Goal: Use online tool/utility: Utilize a website feature to perform a specific function

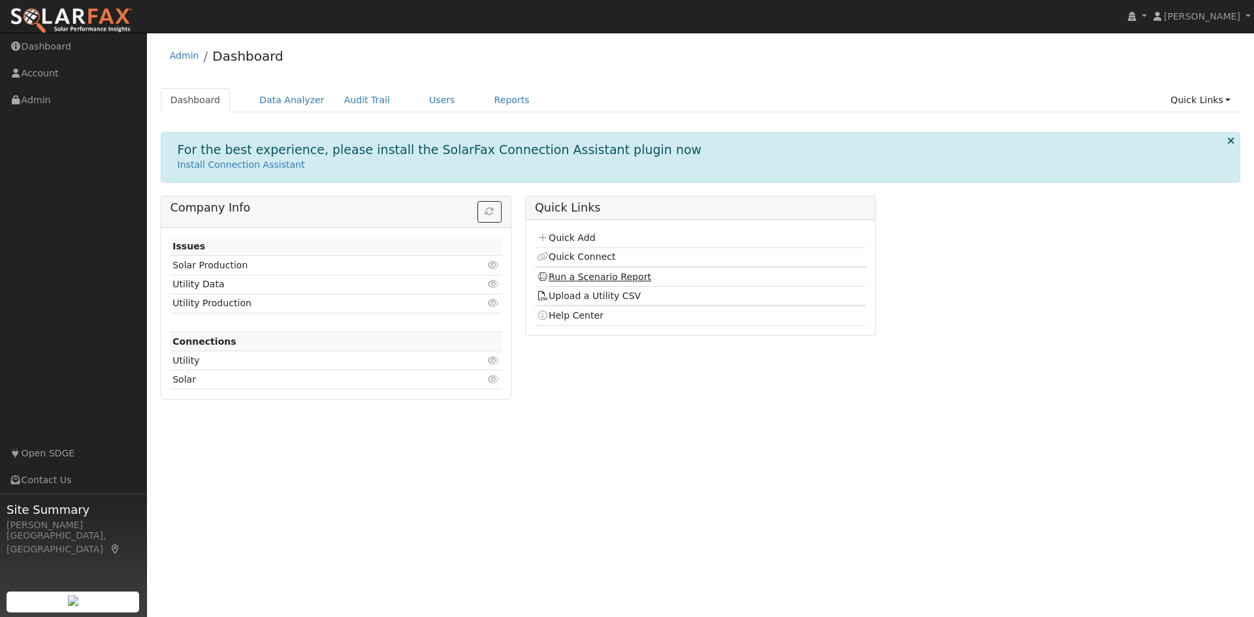
drag, startPoint x: 612, startPoint y: 280, endPoint x: 604, endPoint y: 277, distance: 8.5
click at [612, 280] on link "Run a Scenario Report" at bounding box center [594, 277] width 114 height 10
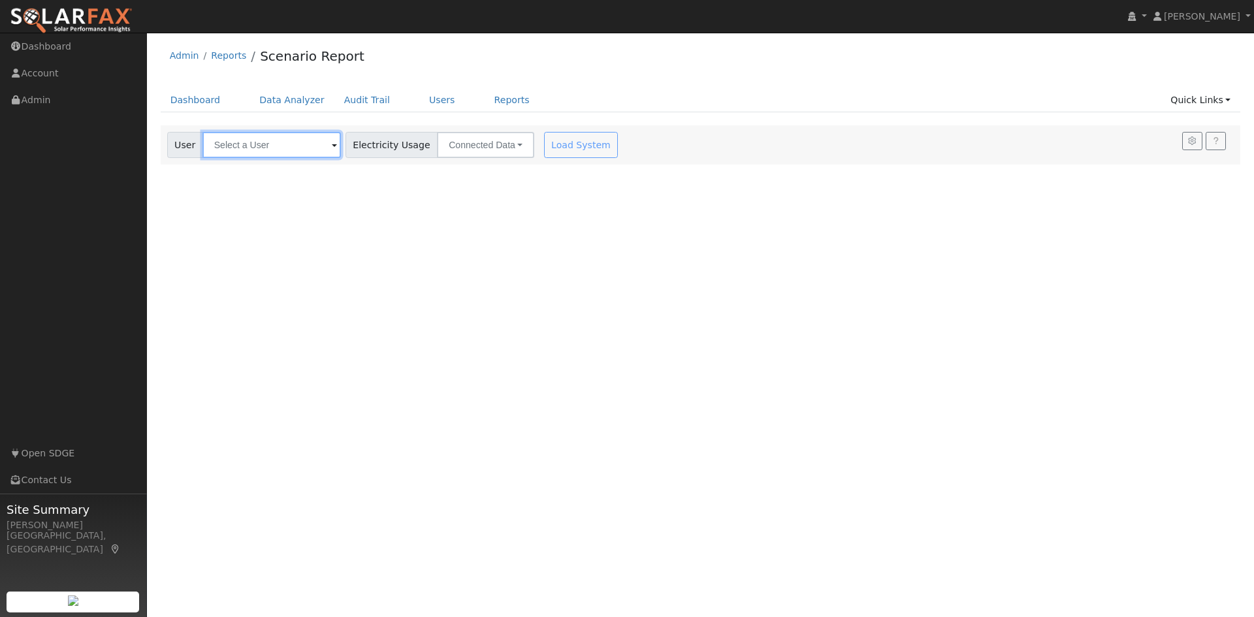
click at [268, 145] on input "text" at bounding box center [271, 145] width 138 height 26
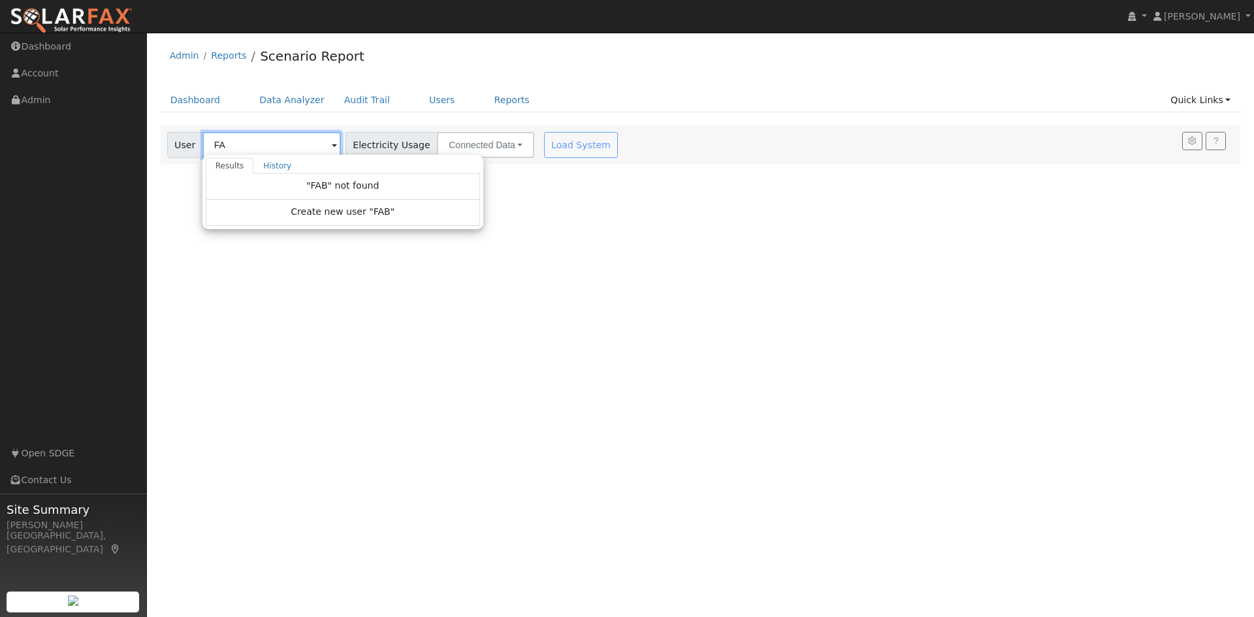
type input "F"
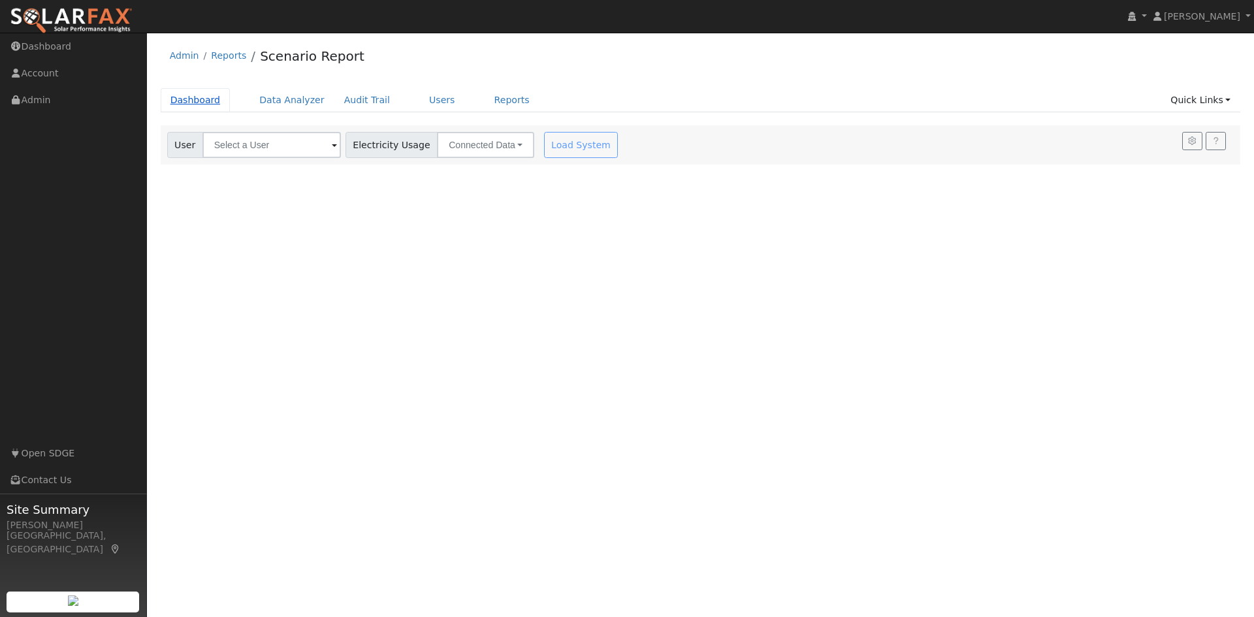
click at [191, 97] on link "Dashboard" at bounding box center [196, 100] width 70 height 24
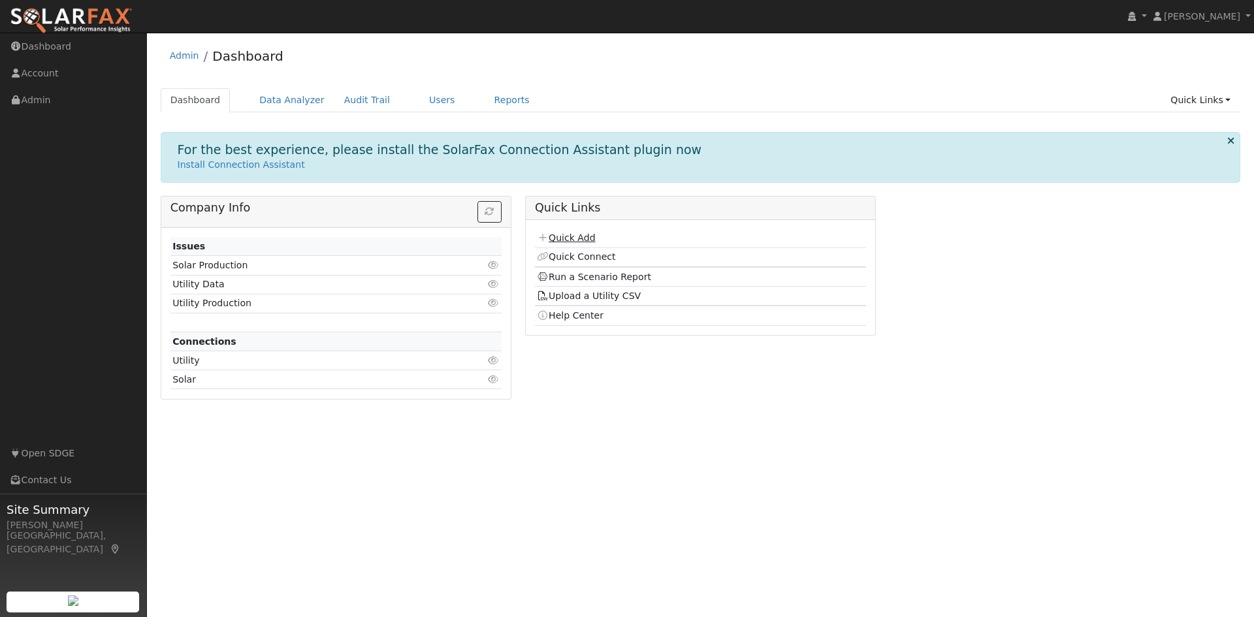
click at [576, 240] on link "Quick Add" at bounding box center [566, 237] width 58 height 10
click at [591, 273] on link "Run a Scenario Report" at bounding box center [594, 277] width 114 height 10
click at [581, 241] on link "Quick Add" at bounding box center [566, 237] width 58 height 10
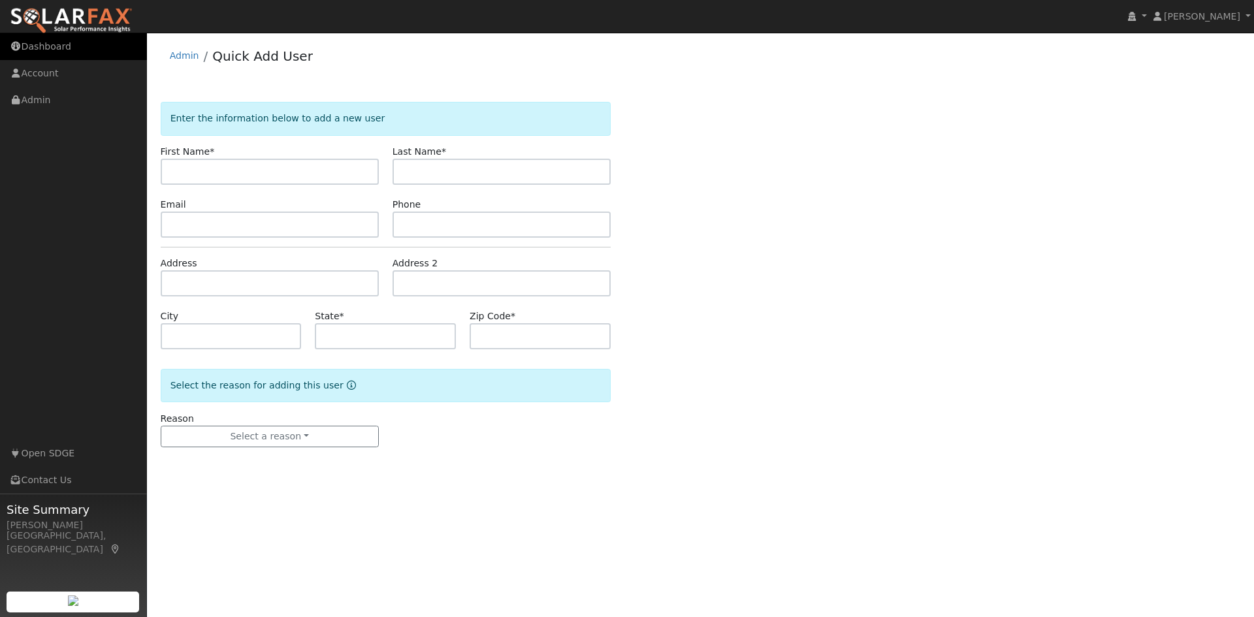
click at [52, 45] on link "Dashboard" at bounding box center [73, 46] width 147 height 27
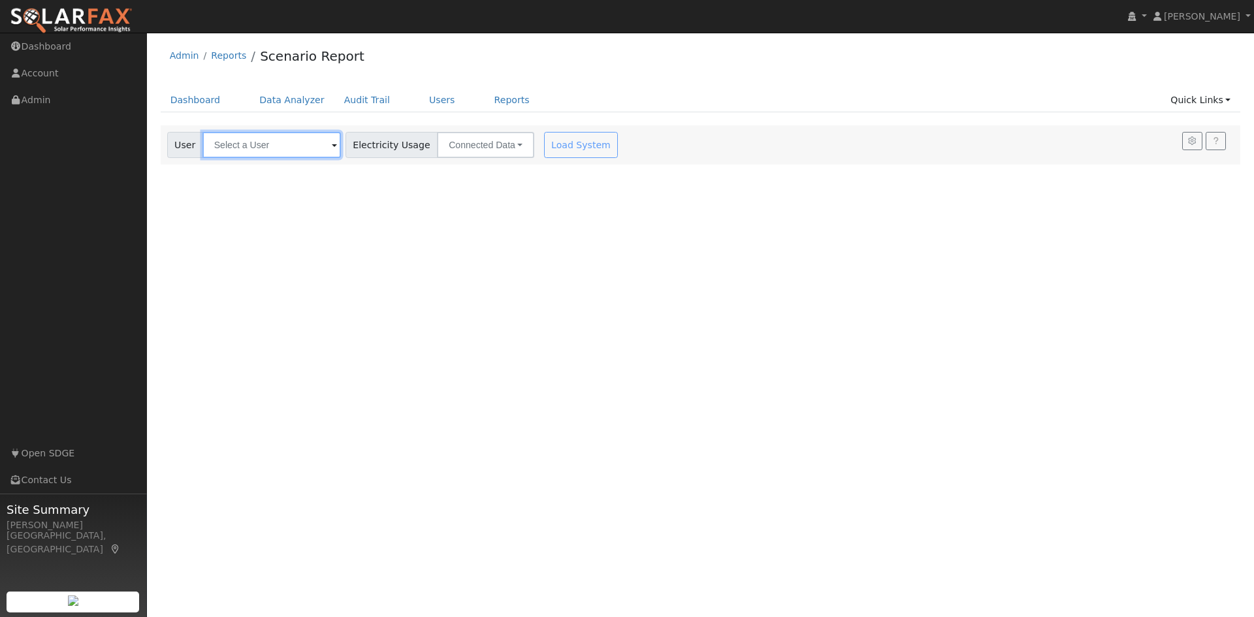
click at [249, 150] on input "text" at bounding box center [271, 145] width 138 height 26
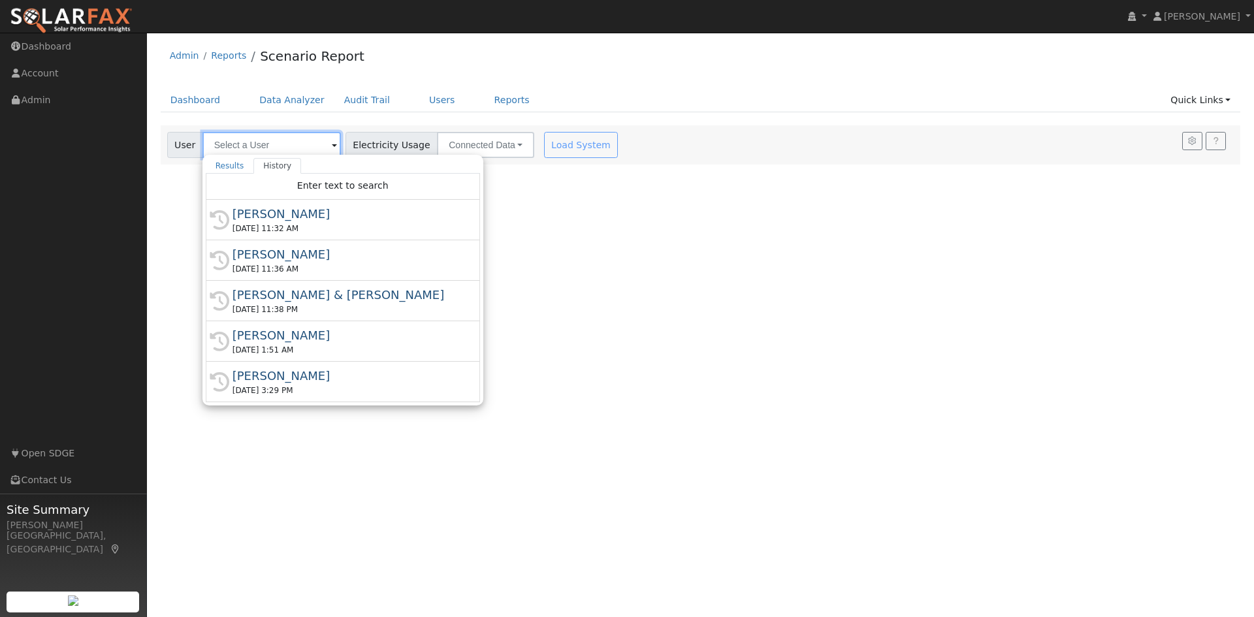
paste input "[PERSON_NAME]"
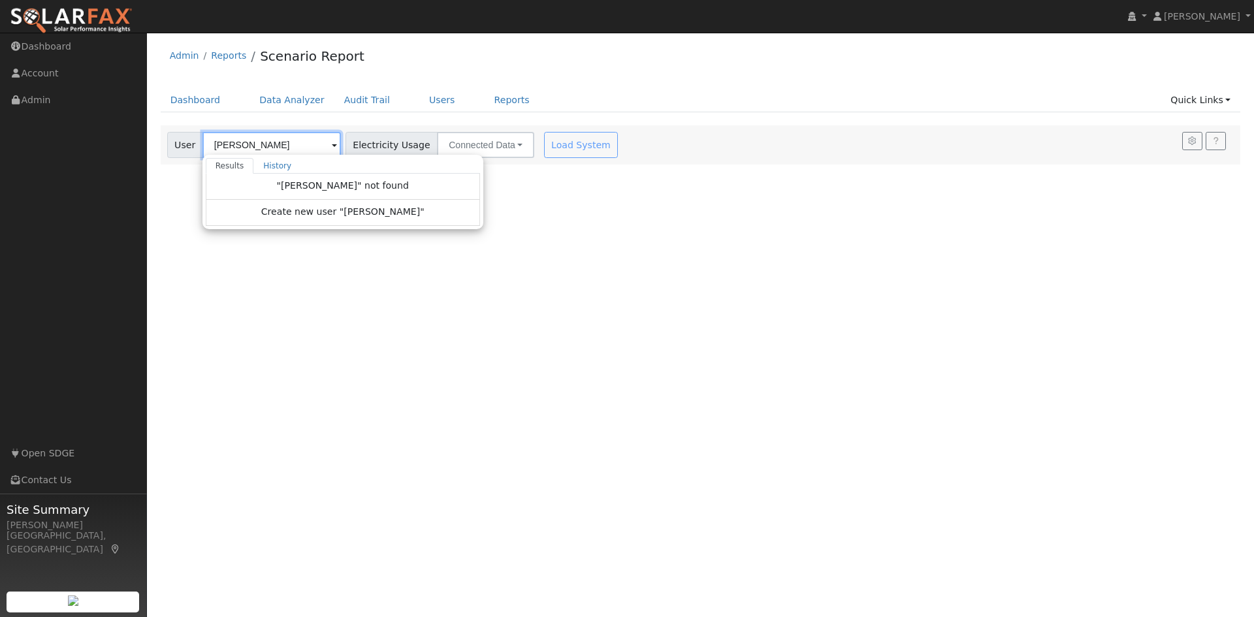
type input "[PERSON_NAME]"
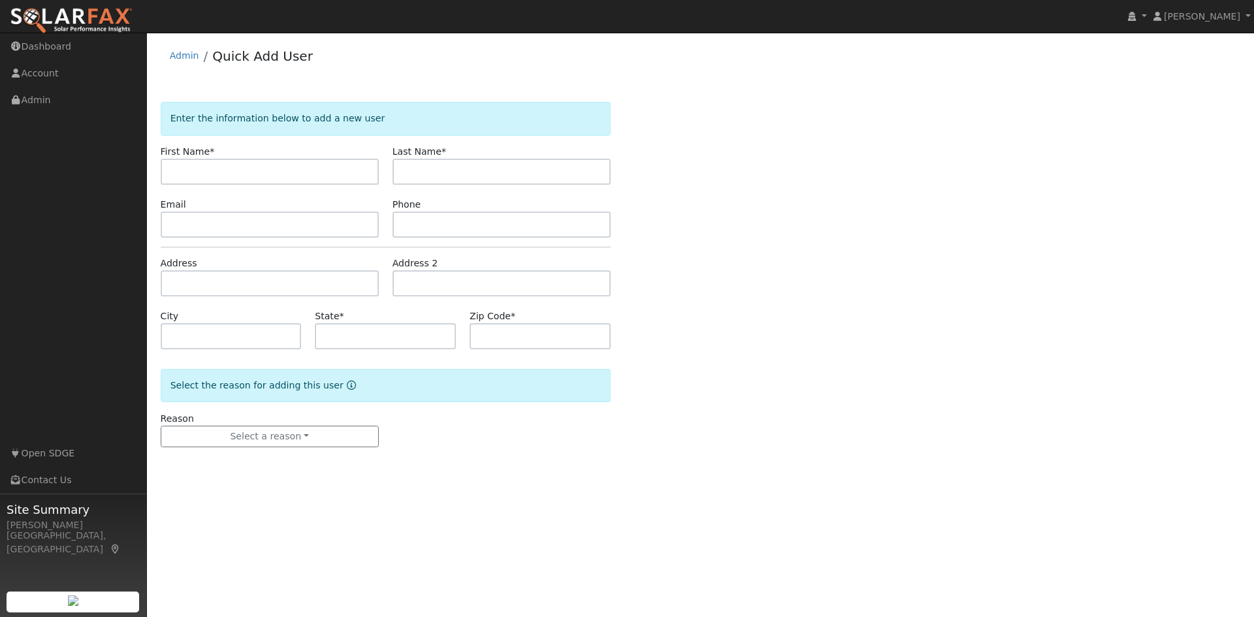
click at [230, 172] on input "text" at bounding box center [270, 172] width 218 height 26
type input "Steven"
click at [421, 177] on input "text" at bounding box center [501, 172] width 218 height 26
paste input "Farberov"
type input "Farberov"
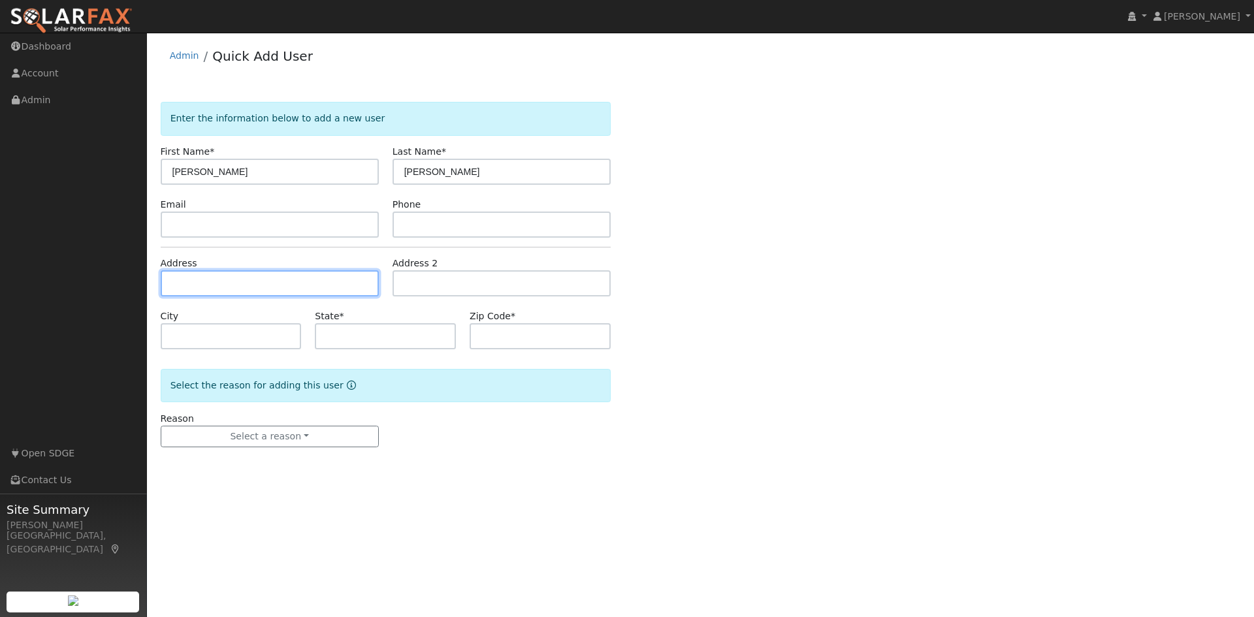
click at [233, 286] on input "text" at bounding box center [270, 283] width 218 height 26
paste input "6877 Mimosa Drive, Carlsbad, California"
type input "6877 Mimosa Drive"
type input "Carlsbad"
type input "CA"
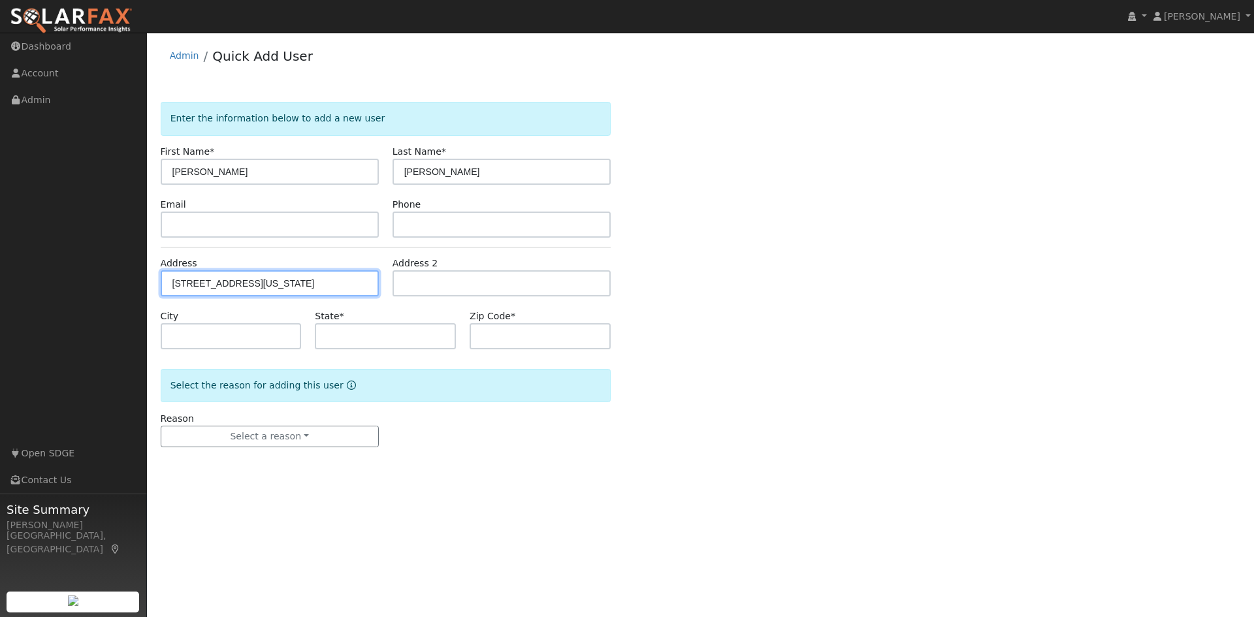
type input "92011"
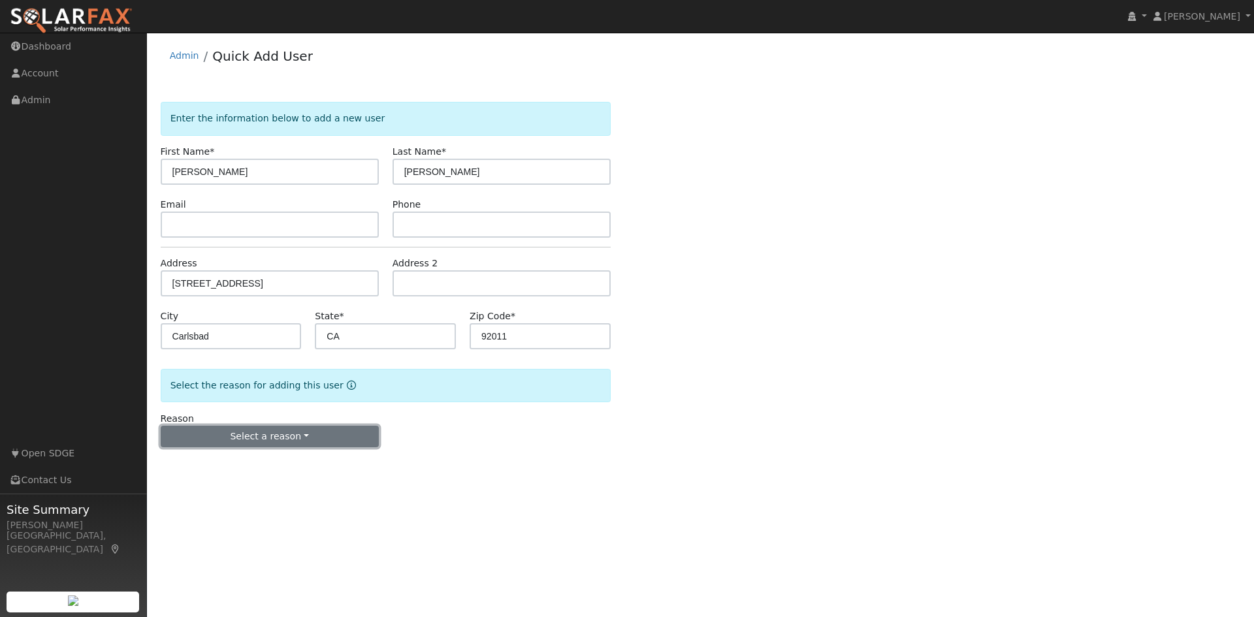
click at [343, 438] on button "Select a reason" at bounding box center [270, 437] width 218 height 22
click at [229, 486] on link "New customer adding solar" at bounding box center [233, 482] width 144 height 18
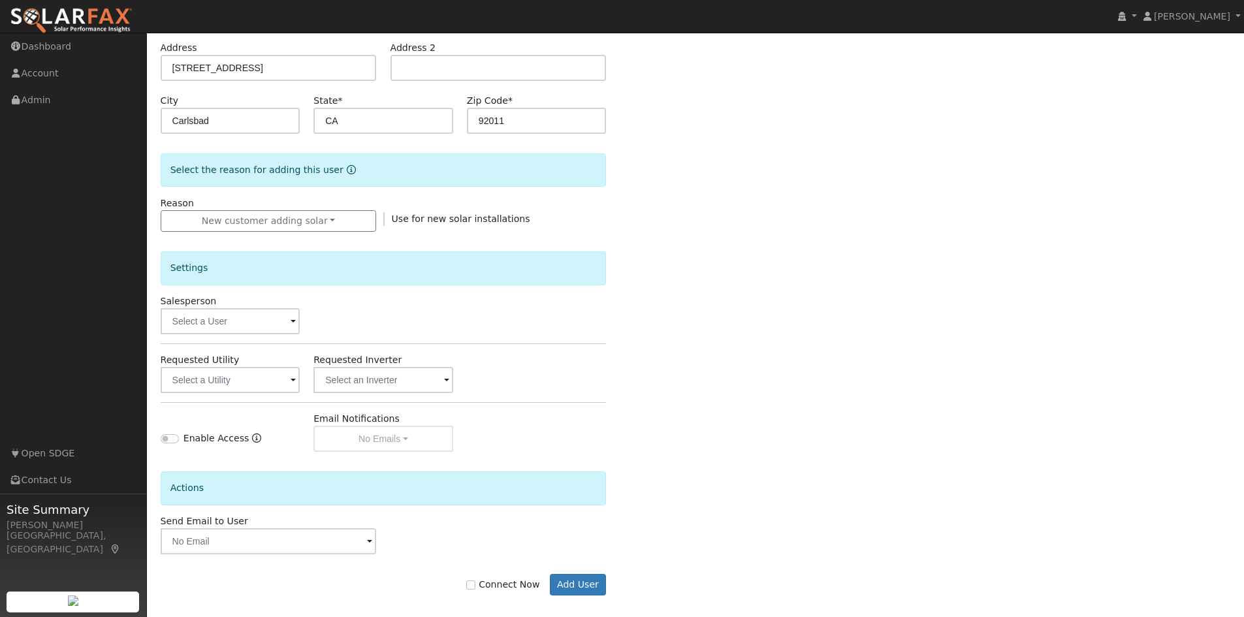
scroll to position [227, 0]
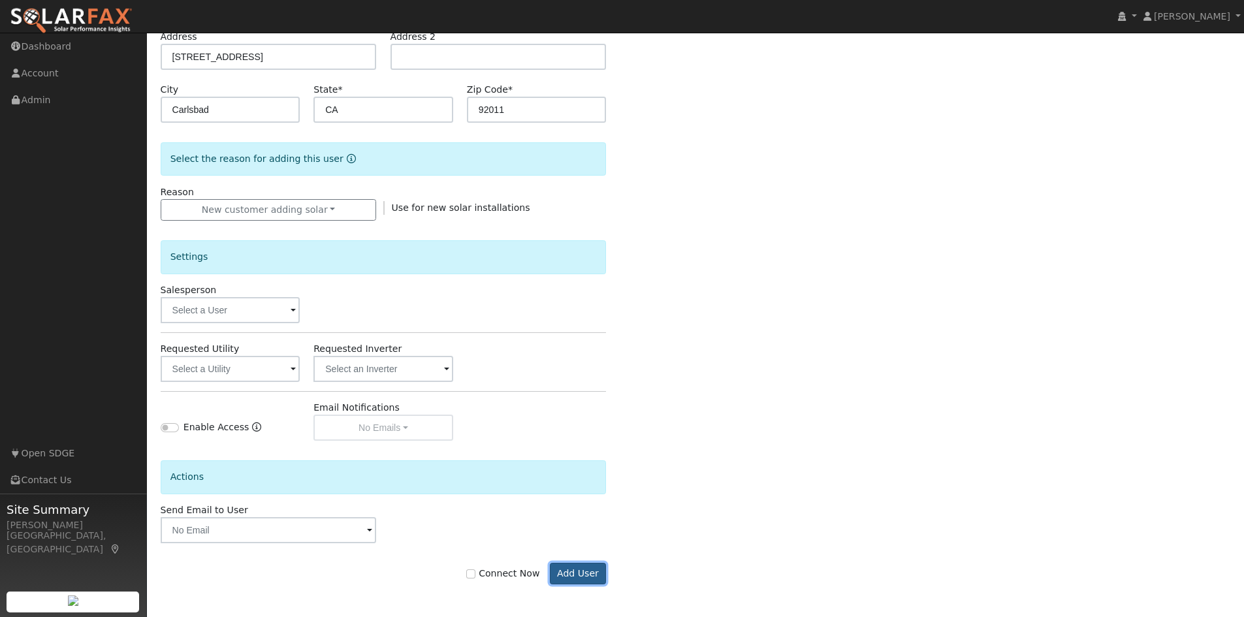
click at [572, 576] on button "Add User" at bounding box center [578, 574] width 57 height 22
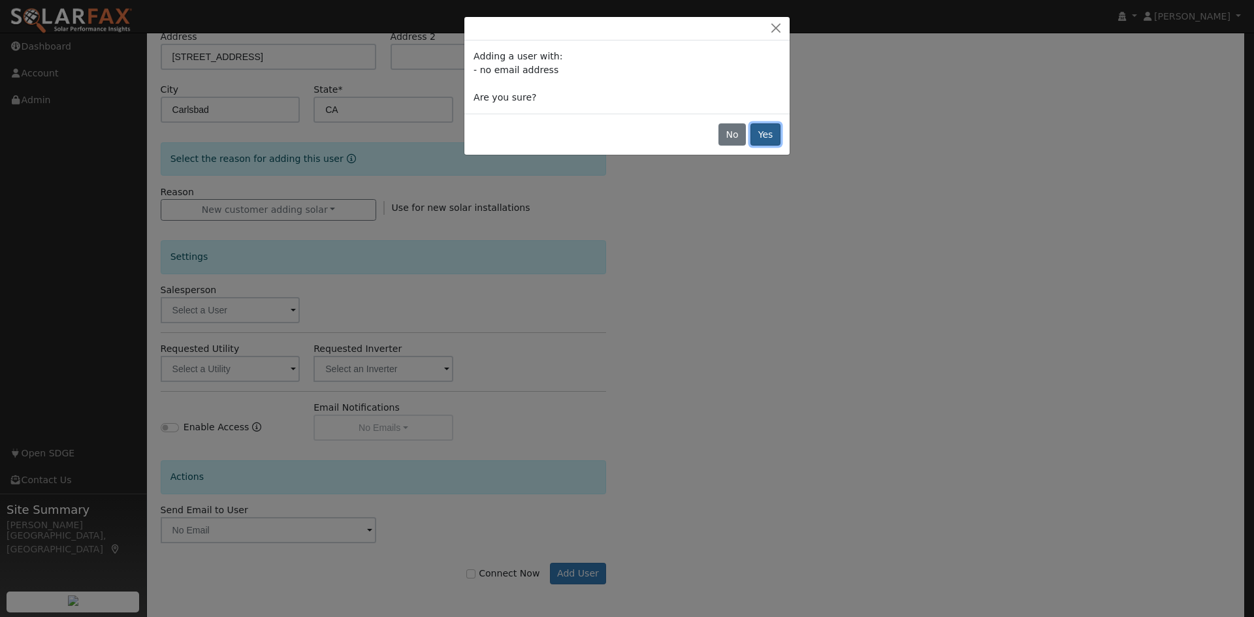
click at [768, 139] on button "Yes" at bounding box center [765, 134] width 30 height 22
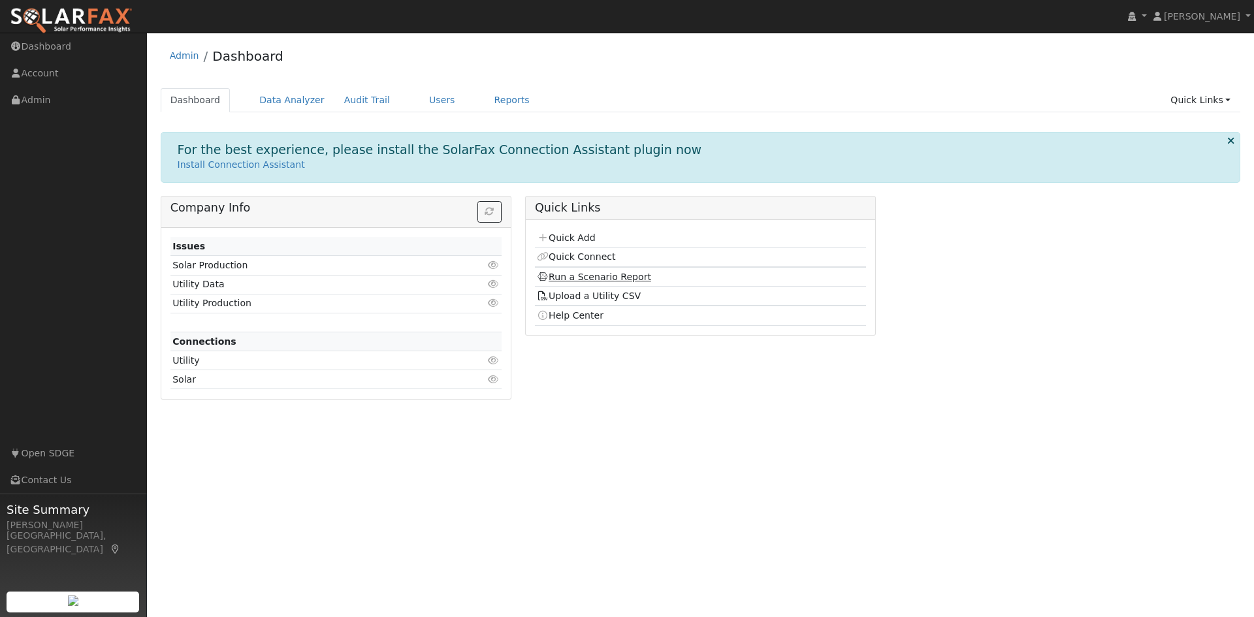
click at [622, 279] on link "Run a Scenario Report" at bounding box center [594, 277] width 114 height 10
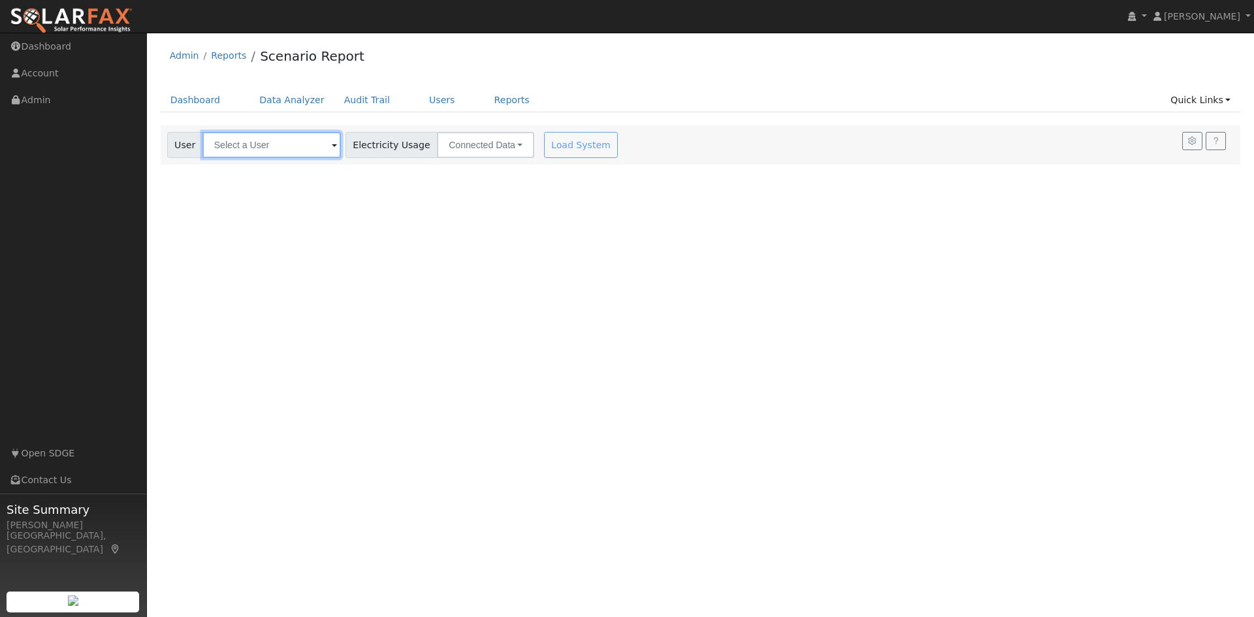
click at [285, 147] on input "text" at bounding box center [271, 145] width 138 height 26
type input "F"
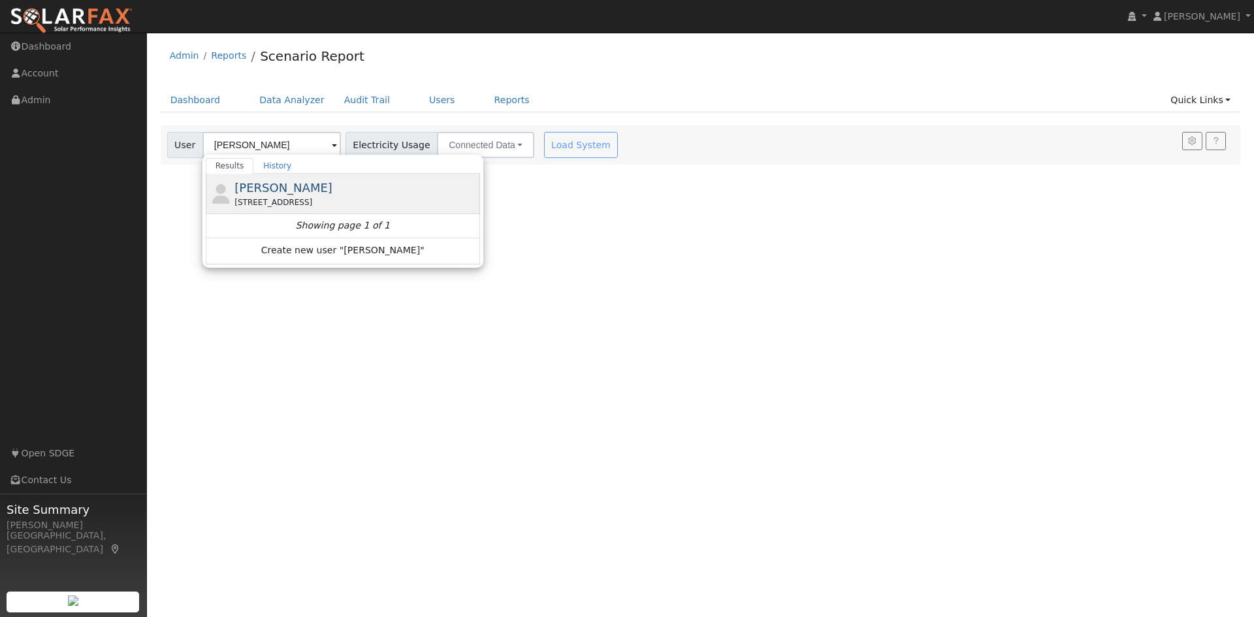
click at [306, 194] on span "[PERSON_NAME]" at bounding box center [283, 188] width 98 height 14
type input "[PERSON_NAME]"
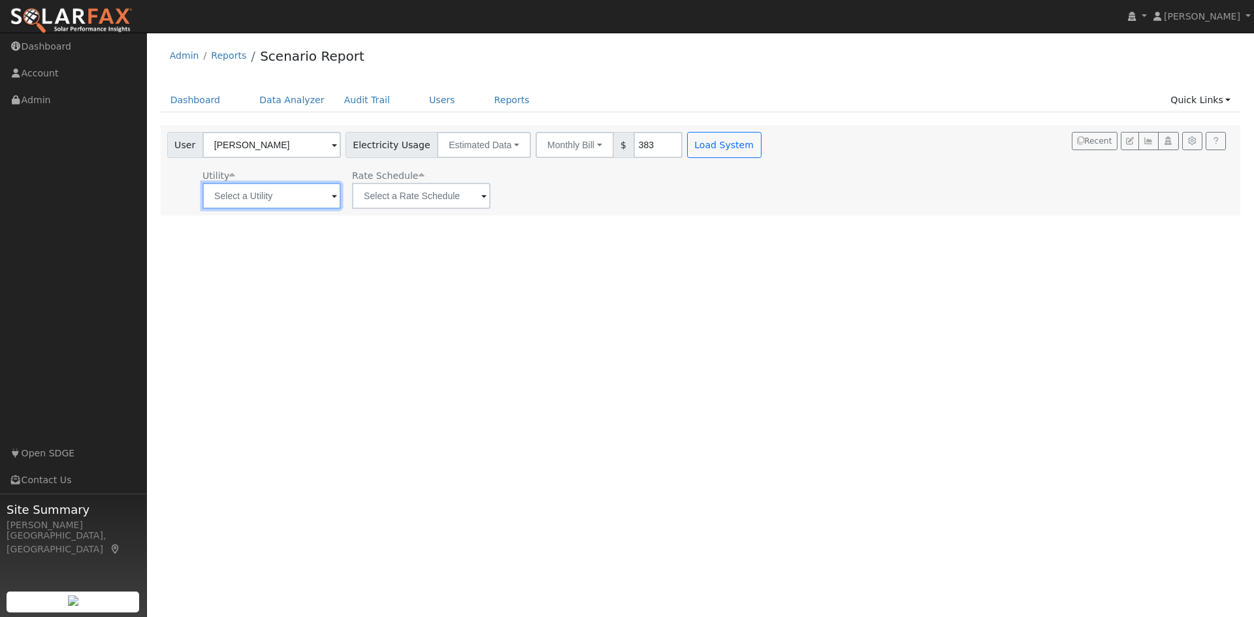
click at [281, 199] on input "text" at bounding box center [271, 196] width 138 height 26
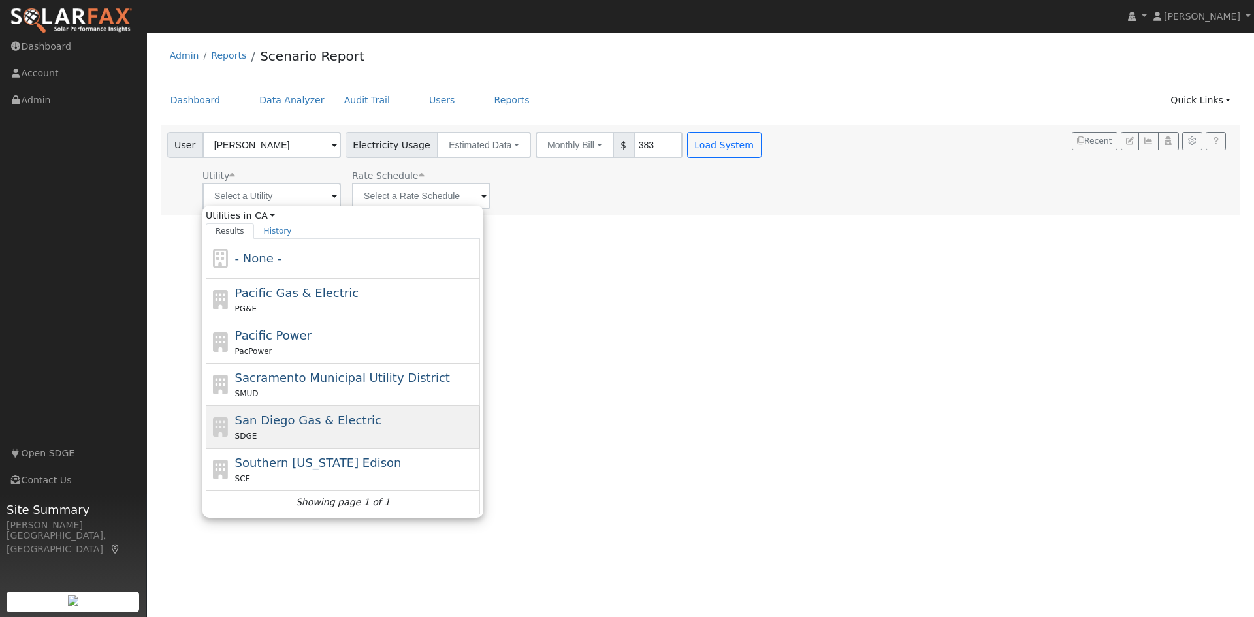
click at [315, 427] on span "San Diego Gas & Electric" at bounding box center [308, 420] width 146 height 14
type input "San Diego Gas & Electric"
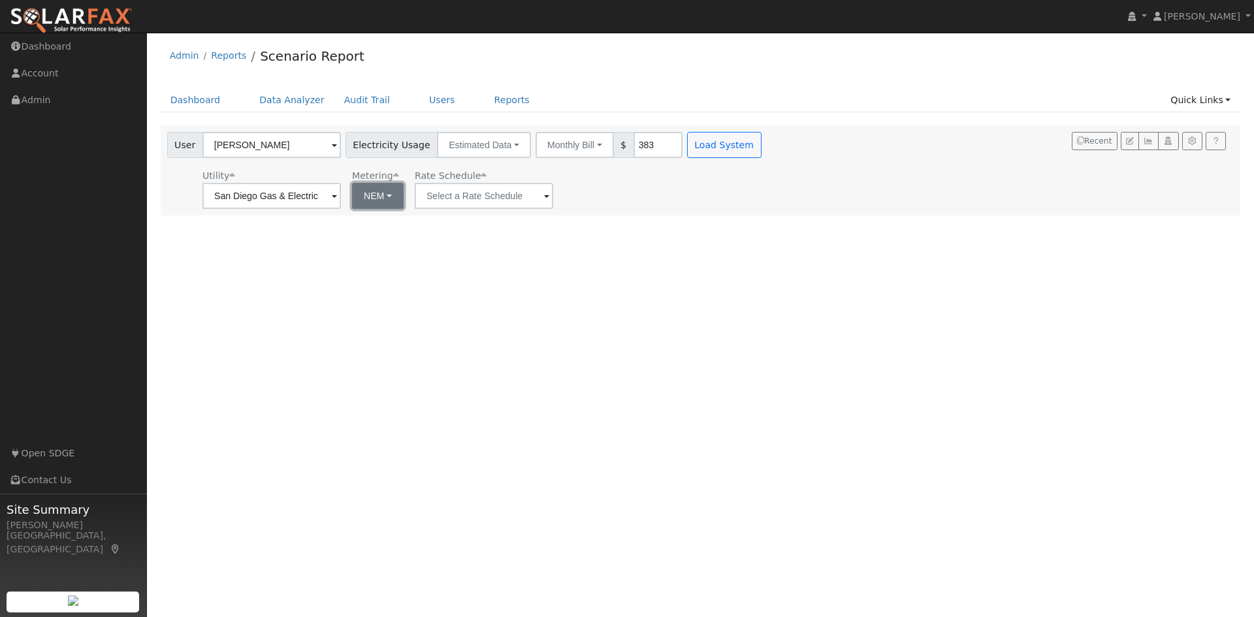
click at [384, 202] on button "NEM" at bounding box center [378, 196] width 52 height 26
click at [341, 200] on input "text" at bounding box center [271, 196] width 138 height 26
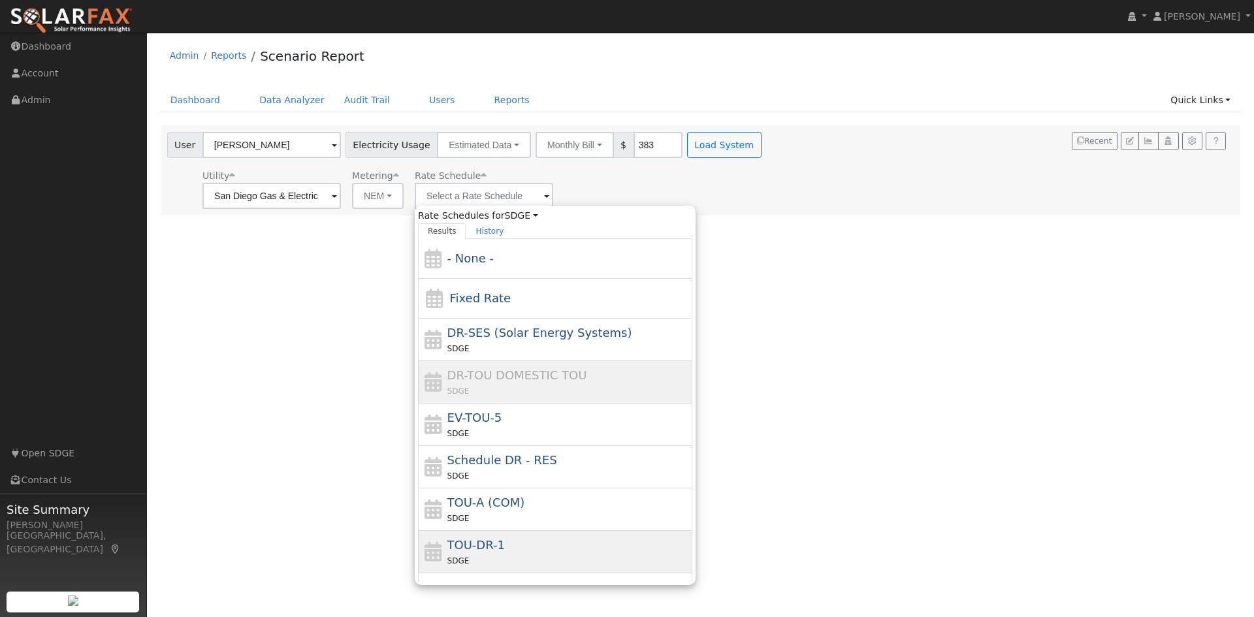
click at [514, 543] on div "TOU-DR-1 SDGE" at bounding box center [568, 551] width 242 height 31
type input "TOU-DR-1"
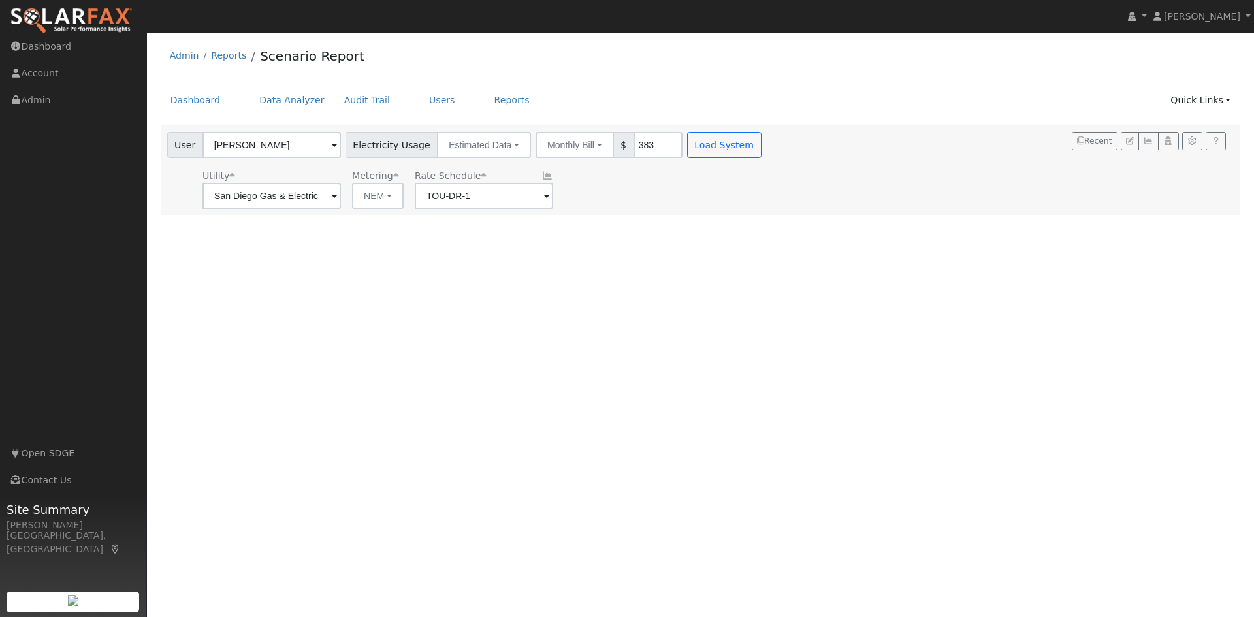
click at [398, 140] on span "Electricity Usage" at bounding box center [391, 145] width 92 height 26
click at [485, 149] on button "Estimated Data" at bounding box center [484, 145] width 94 height 26
click at [473, 209] on link "CSV Data" at bounding box center [484, 211] width 93 height 18
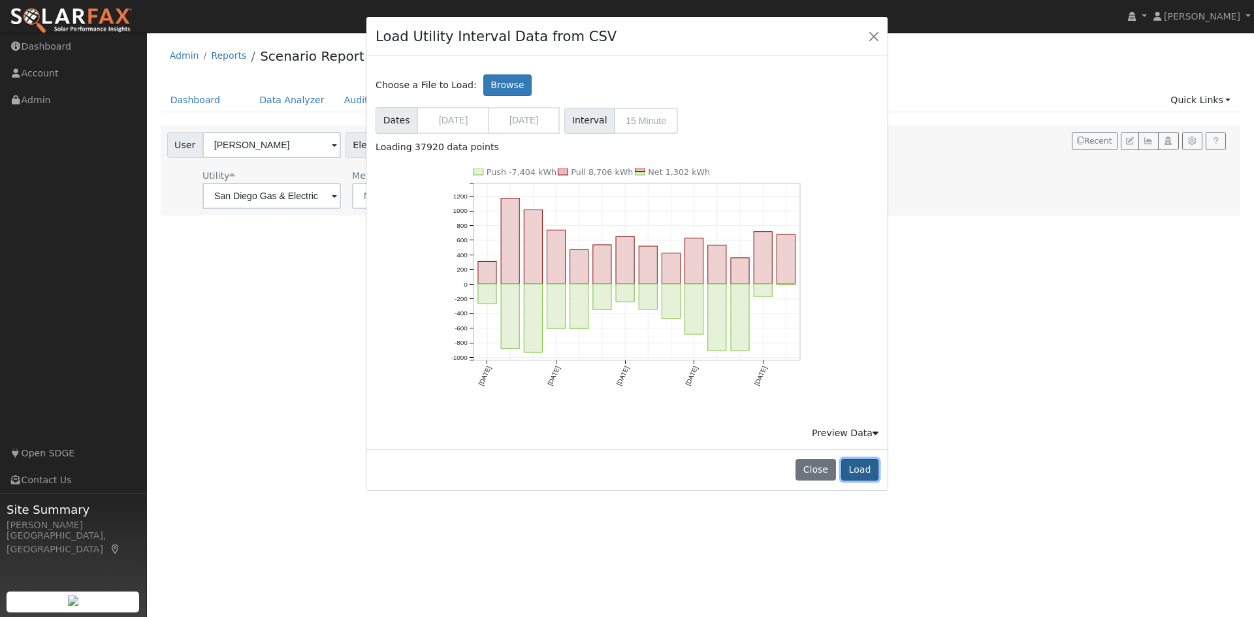
click at [865, 474] on button "Load" at bounding box center [859, 470] width 37 height 22
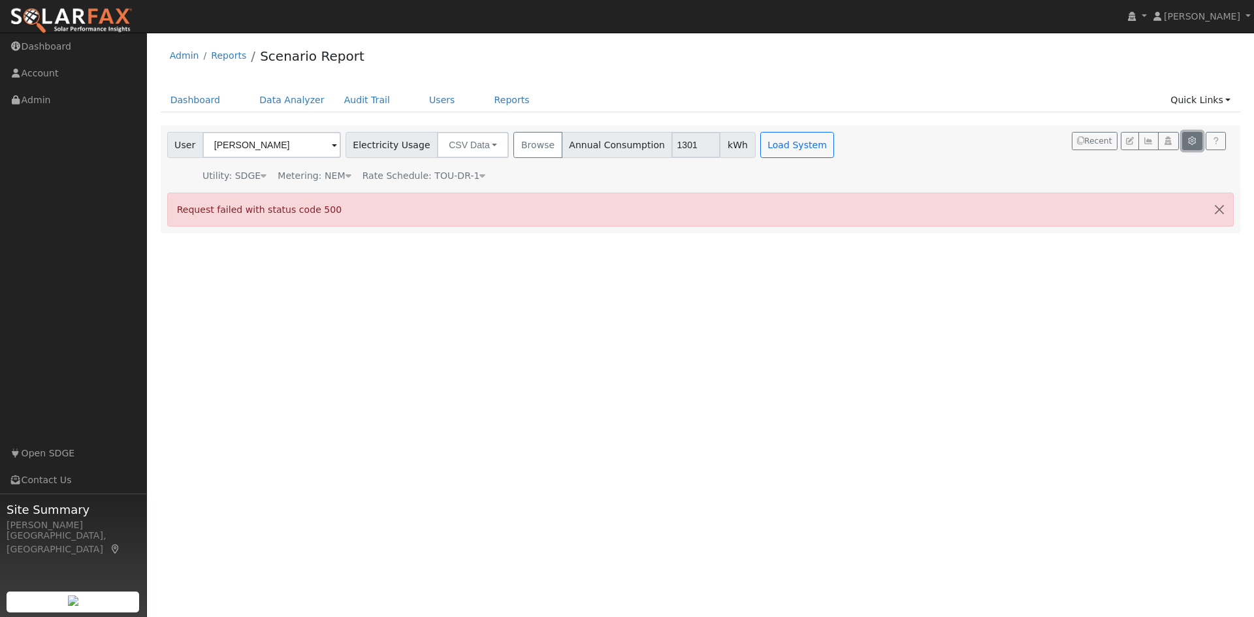
click at [1193, 141] on icon "button" at bounding box center [1192, 141] width 10 height 8
type input "20"
type input "22.8"
type input "40"
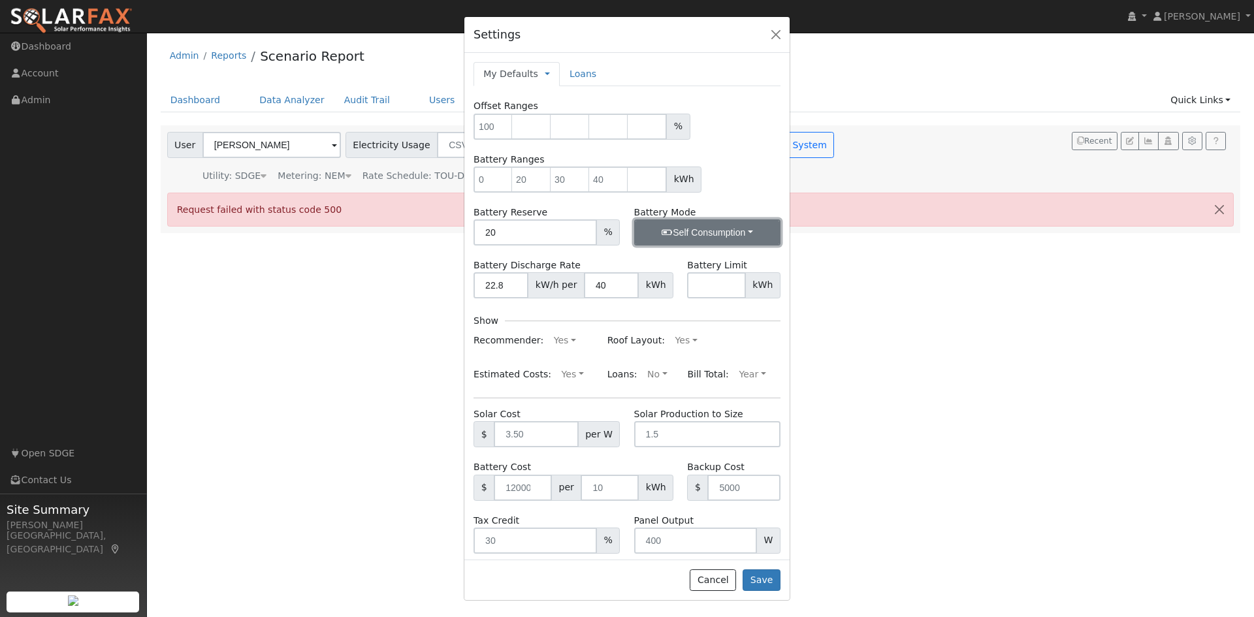
click at [722, 234] on button "Self Consumption" at bounding box center [707, 232] width 146 height 26
click at [724, 227] on button "Self Consumption" at bounding box center [707, 232] width 146 height 26
click at [680, 283] on link "Peak Savings" at bounding box center [690, 279] width 111 height 18
click at [753, 186] on div "kWh" at bounding box center [626, 180] width 307 height 26
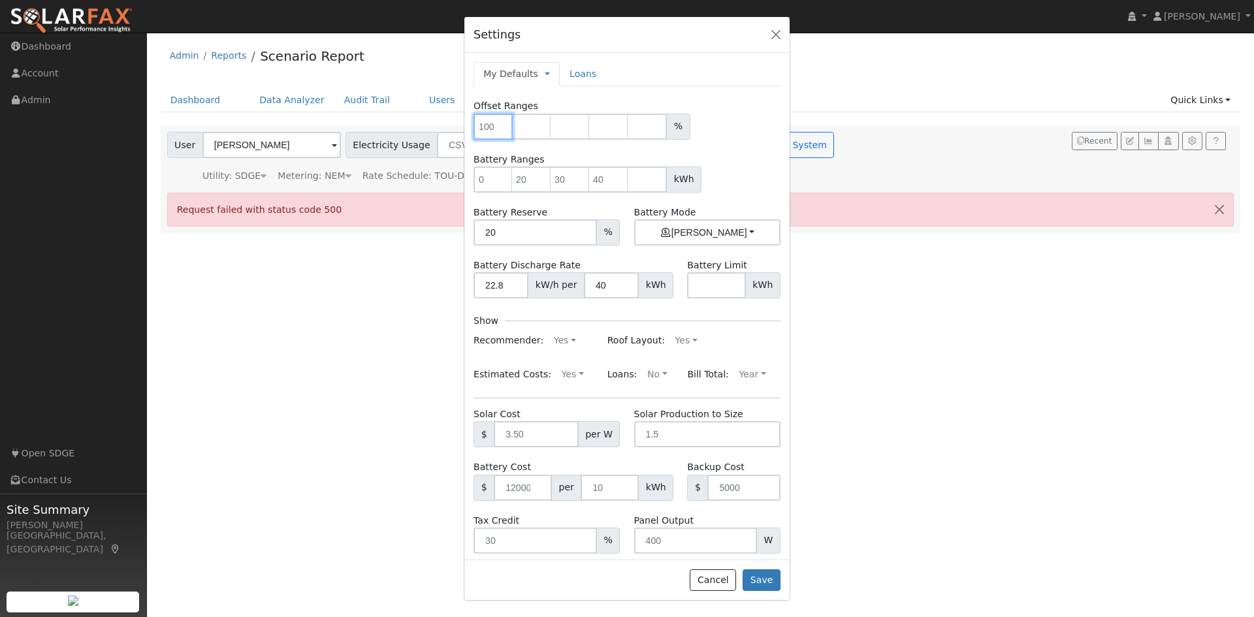
drag, startPoint x: 494, startPoint y: 128, endPoint x: 481, endPoint y: 126, distance: 12.6
click at [481, 126] on input "number" at bounding box center [492, 127] width 39 height 26
type input "0"
click at [530, 125] on input "number" at bounding box center [531, 127] width 39 height 26
type input "20"
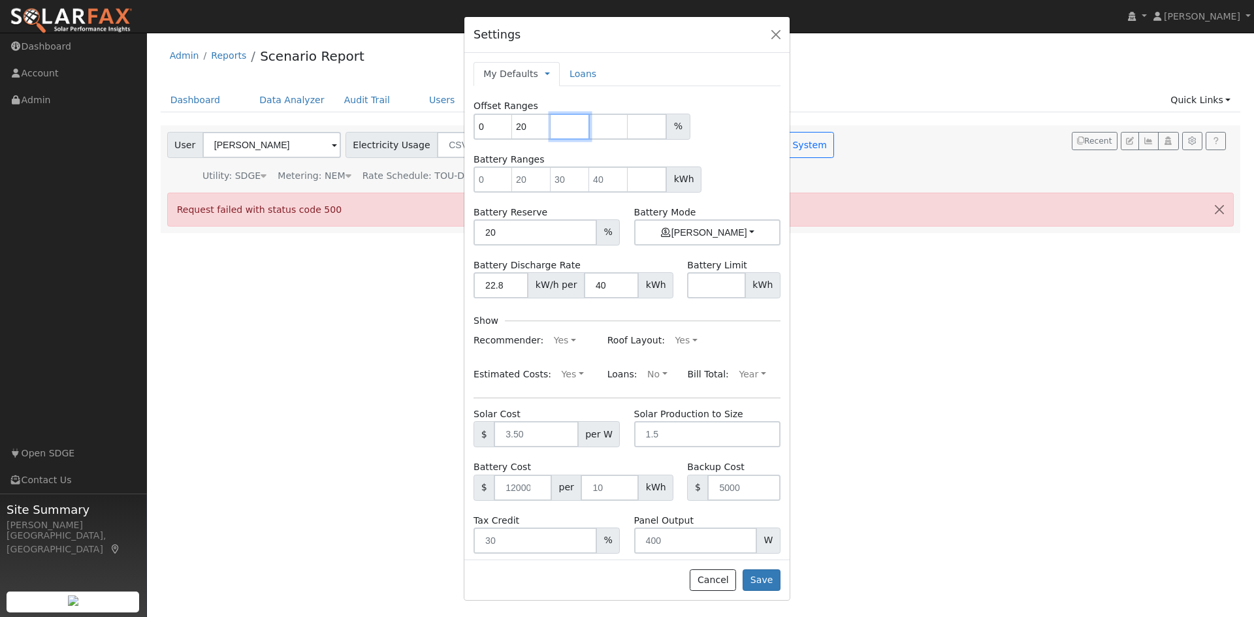
click at [567, 128] on input "number" at bounding box center [569, 127] width 39 height 26
type input "50"
click at [608, 130] on input "number" at bounding box center [608, 127] width 39 height 26
type input "100"
click at [724, 148] on form "Offset Ranges 0 20 50 100 % Battery Ranges kWh Battery Reserve 20 % Battery Mod…" at bounding box center [626, 326] width 307 height 454
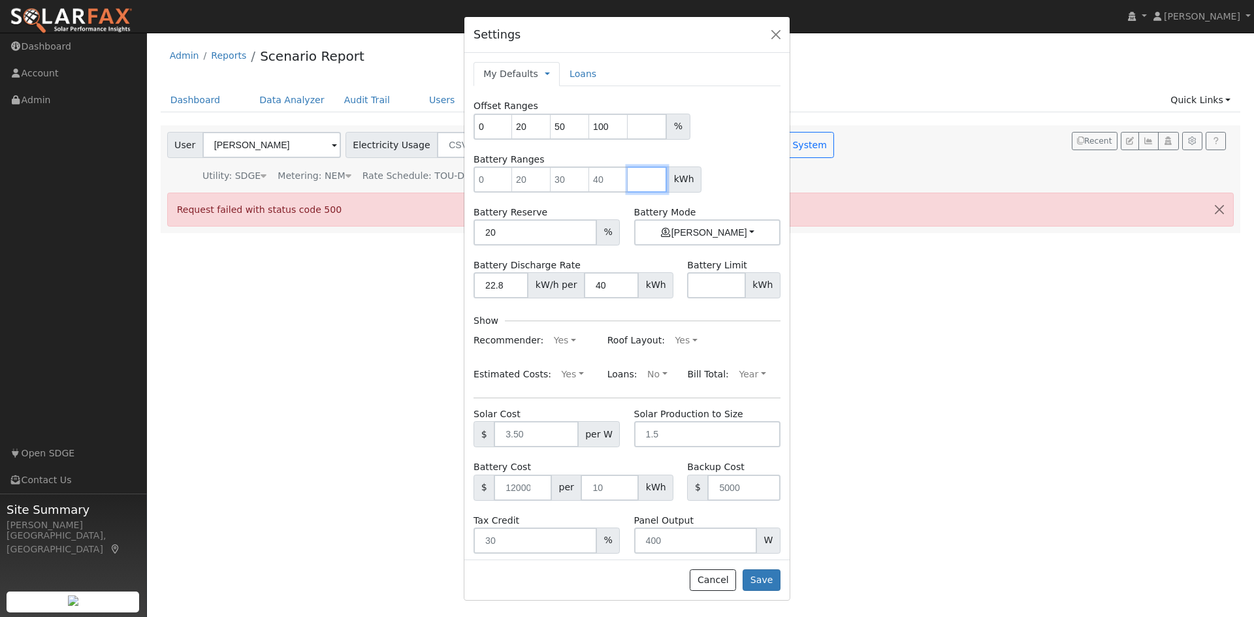
click at [645, 180] on input "number" at bounding box center [647, 180] width 39 height 26
type input "5"
type input "0"
drag, startPoint x: 501, startPoint y: 181, endPoint x: 472, endPoint y: 185, distance: 29.0
click at [473, 185] on input "0" at bounding box center [492, 180] width 39 height 26
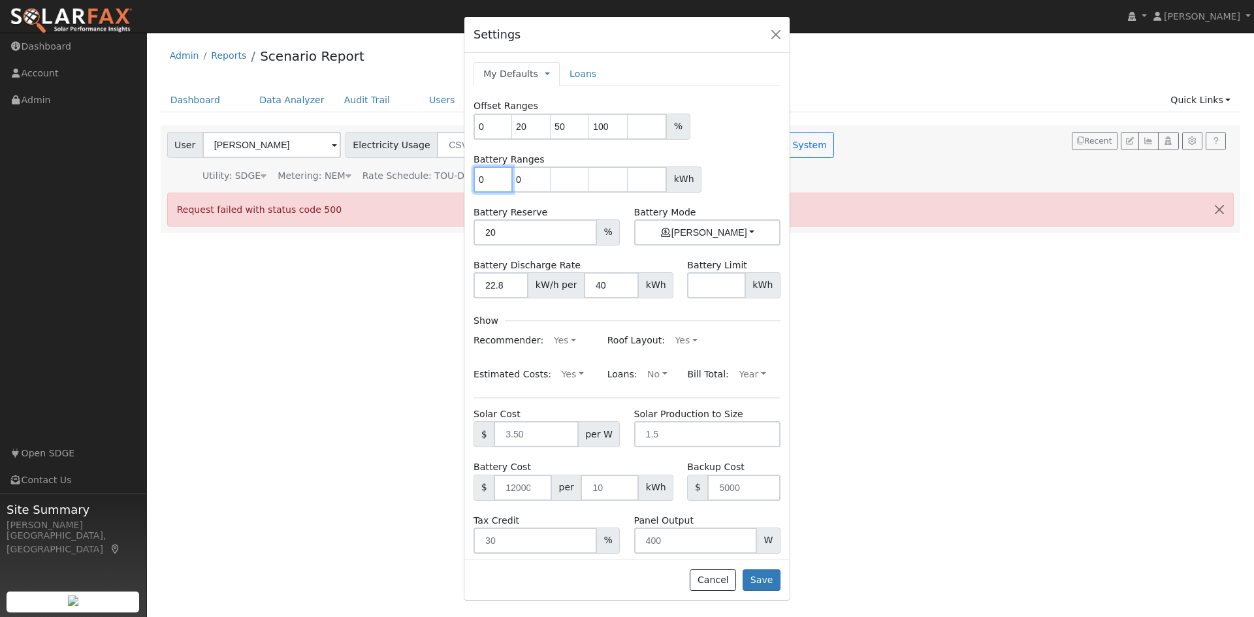
type input "0"
type input "20"
type input "30"
type input "40"
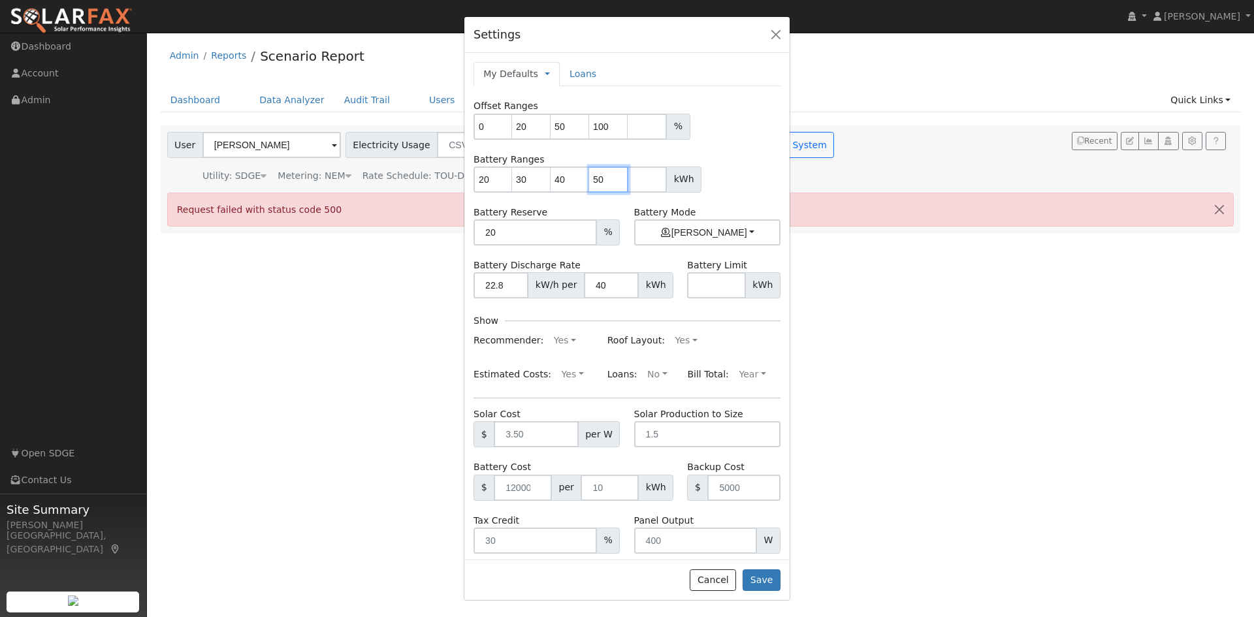
type input "50"
type input "60"
click at [742, 230] on button "Bill Savings" at bounding box center [707, 232] width 146 height 26
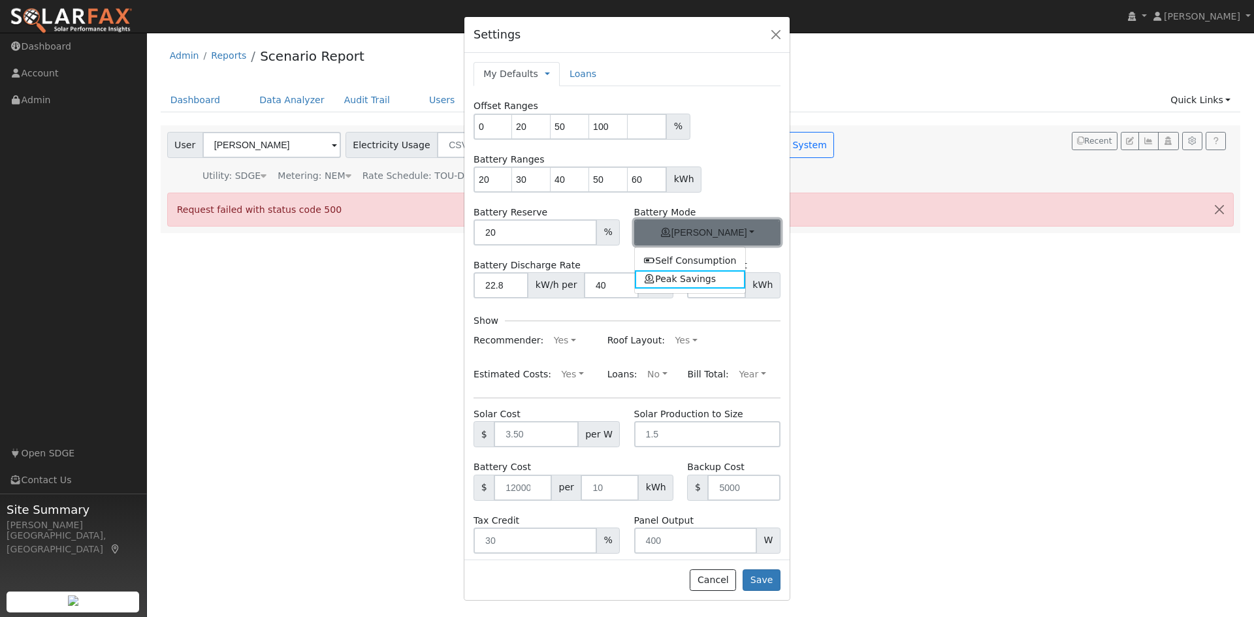
click at [742, 230] on button "Bill Savings" at bounding box center [707, 232] width 146 height 26
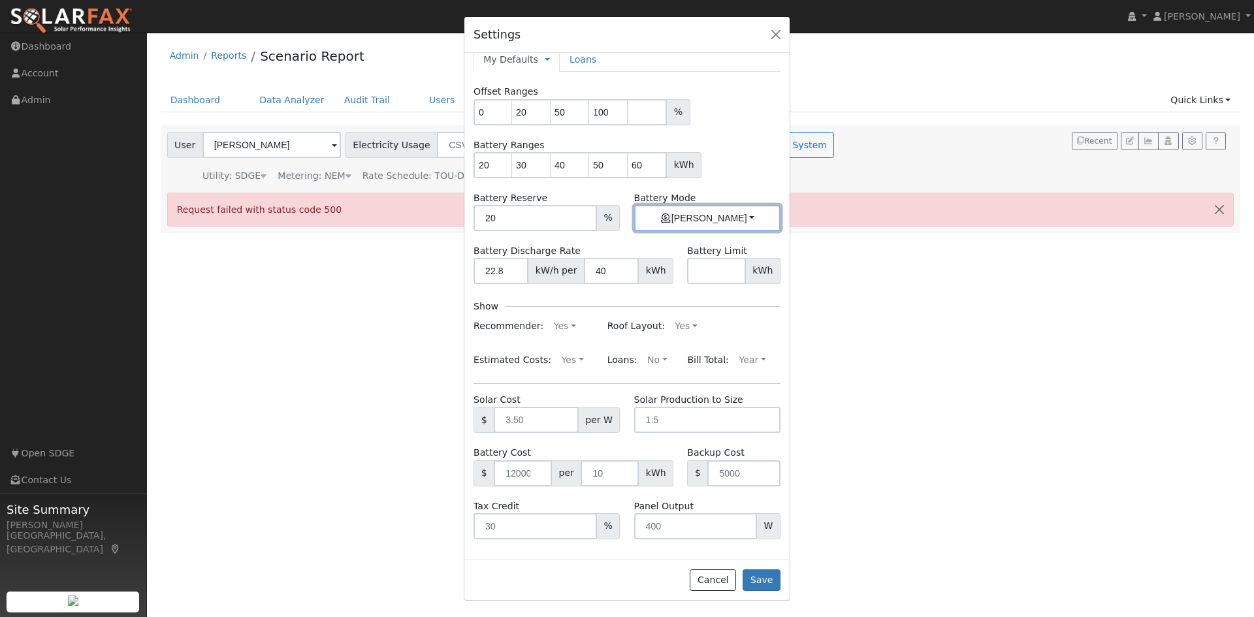
scroll to position [16, 0]
click at [767, 582] on button "Save" at bounding box center [761, 580] width 38 height 22
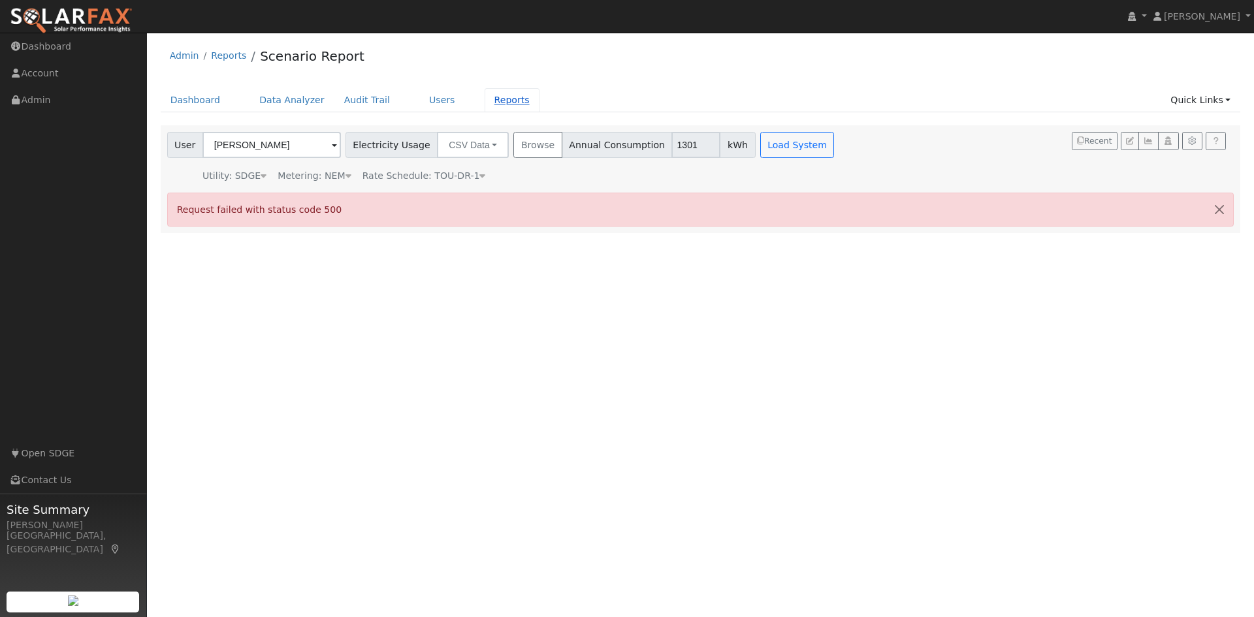
click at [488, 101] on link "Reports" at bounding box center [512, 100] width 55 height 24
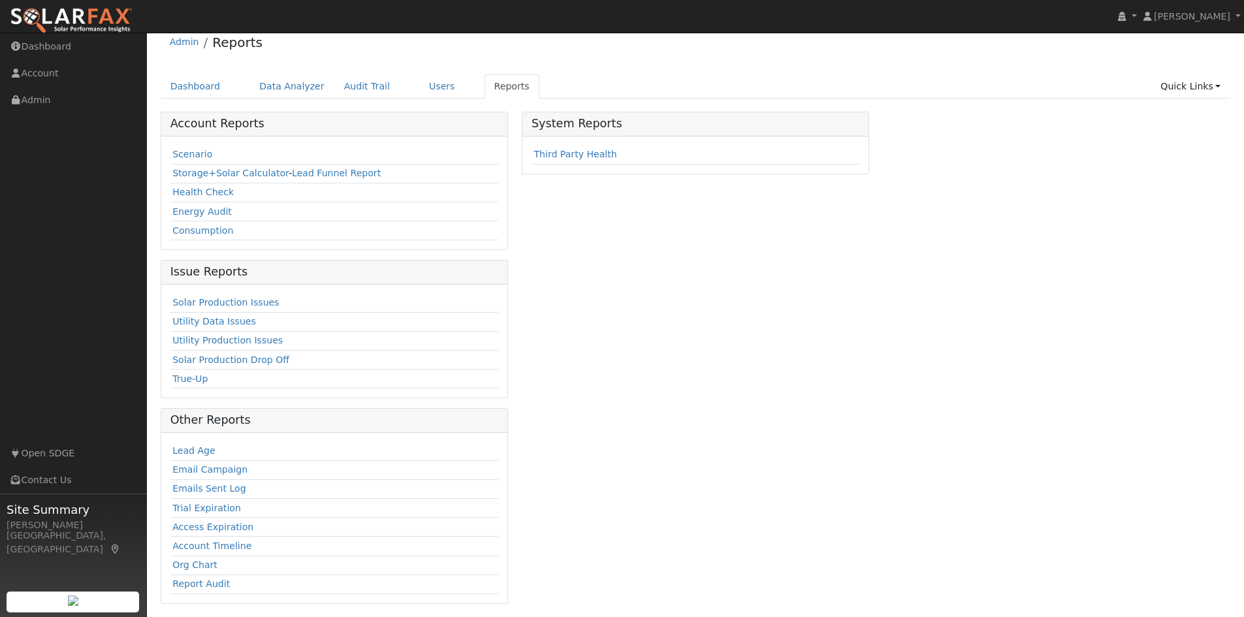
scroll to position [17, 0]
click at [189, 153] on link "Scenario" at bounding box center [192, 151] width 40 height 10
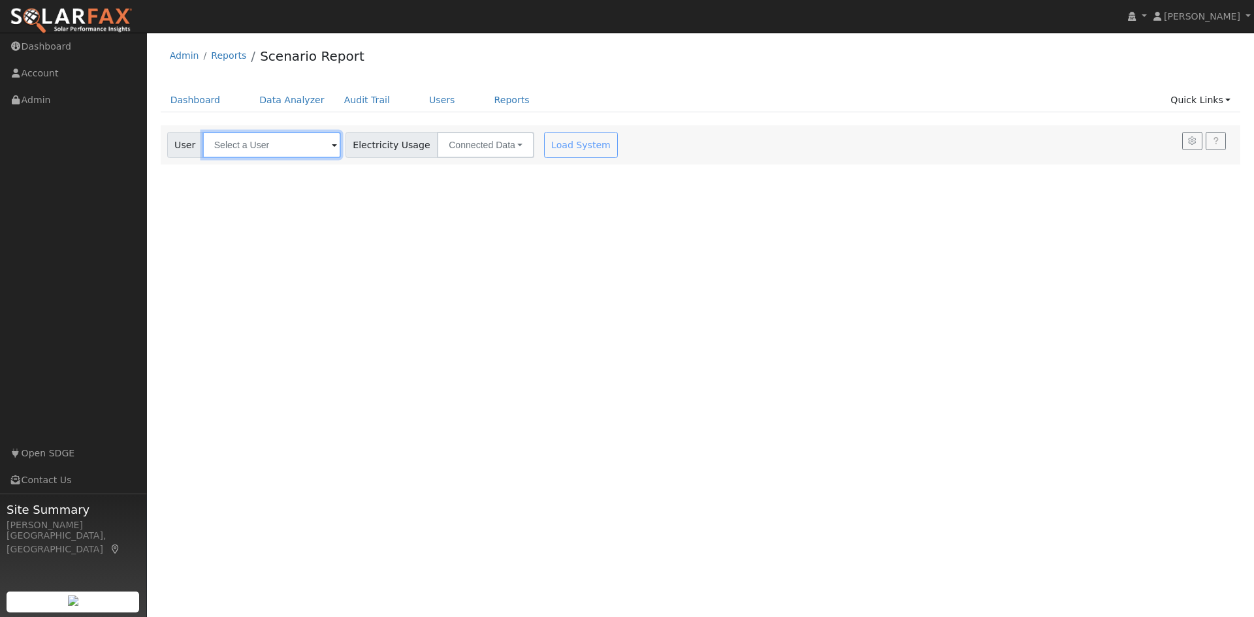
click at [277, 147] on input "text" at bounding box center [271, 145] width 138 height 26
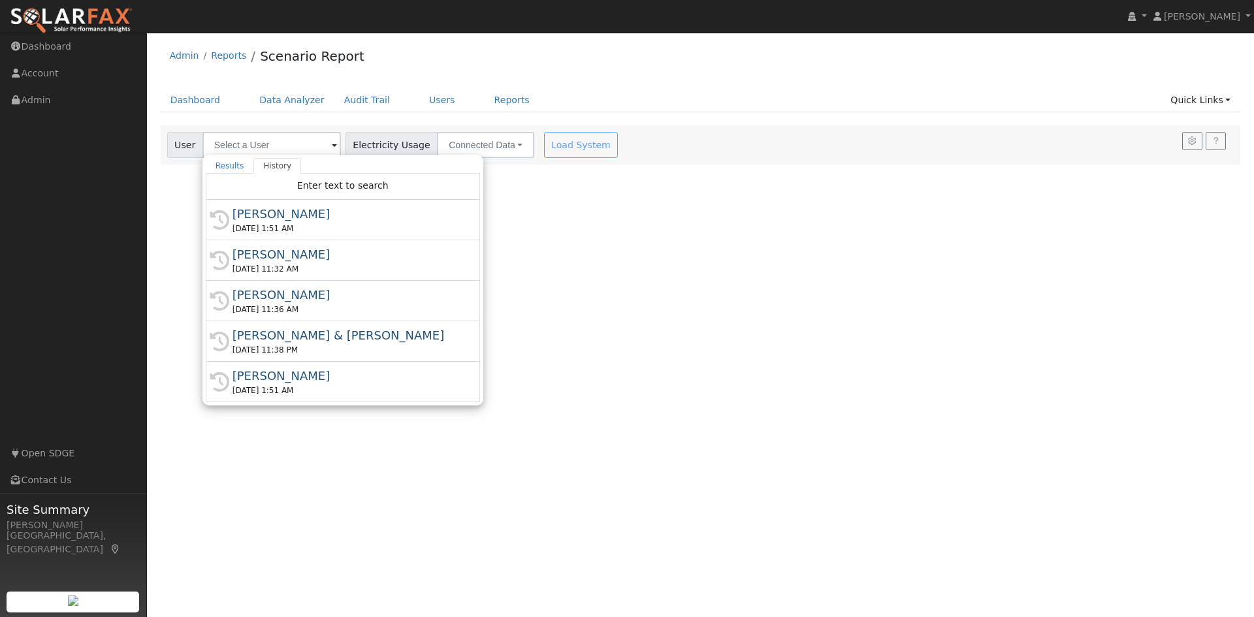
click at [299, 212] on div "Steven Farberov" at bounding box center [348, 214] width 232 height 18
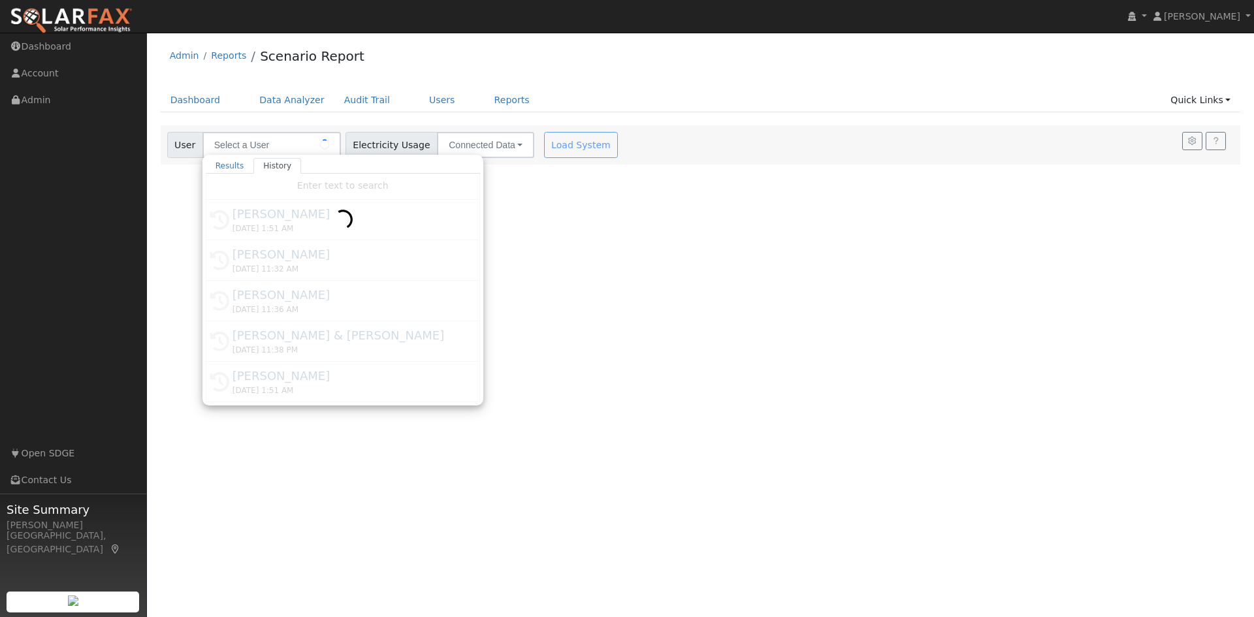
type input "Steven Farberov"
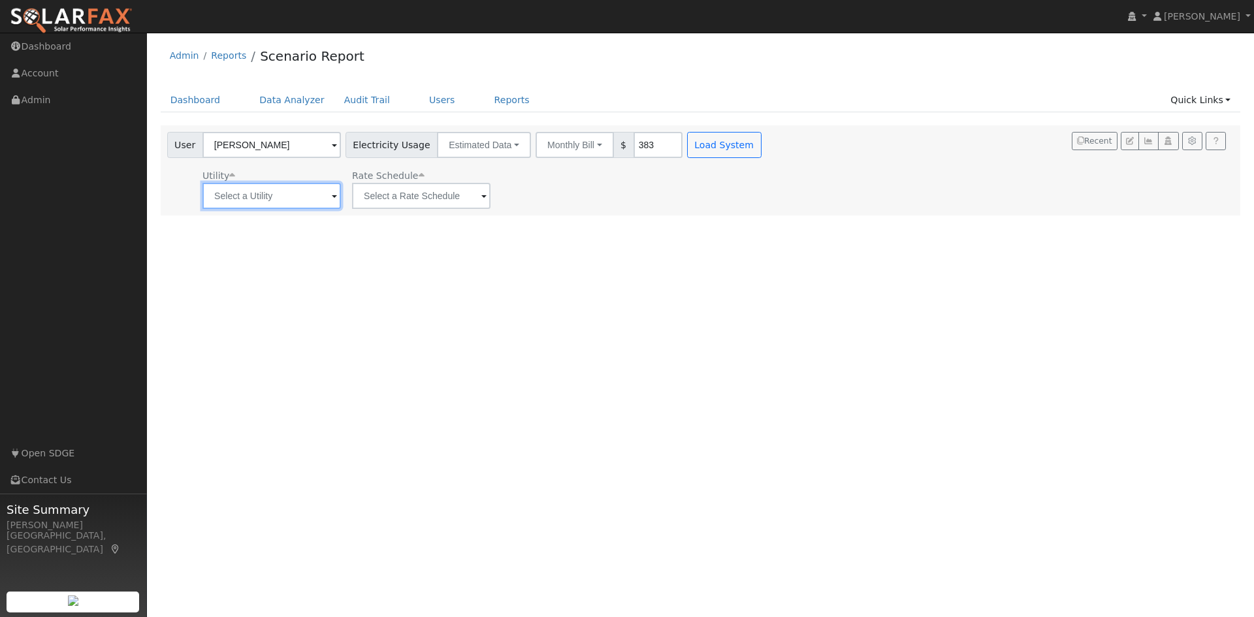
click at [296, 198] on input "text" at bounding box center [271, 196] width 138 height 26
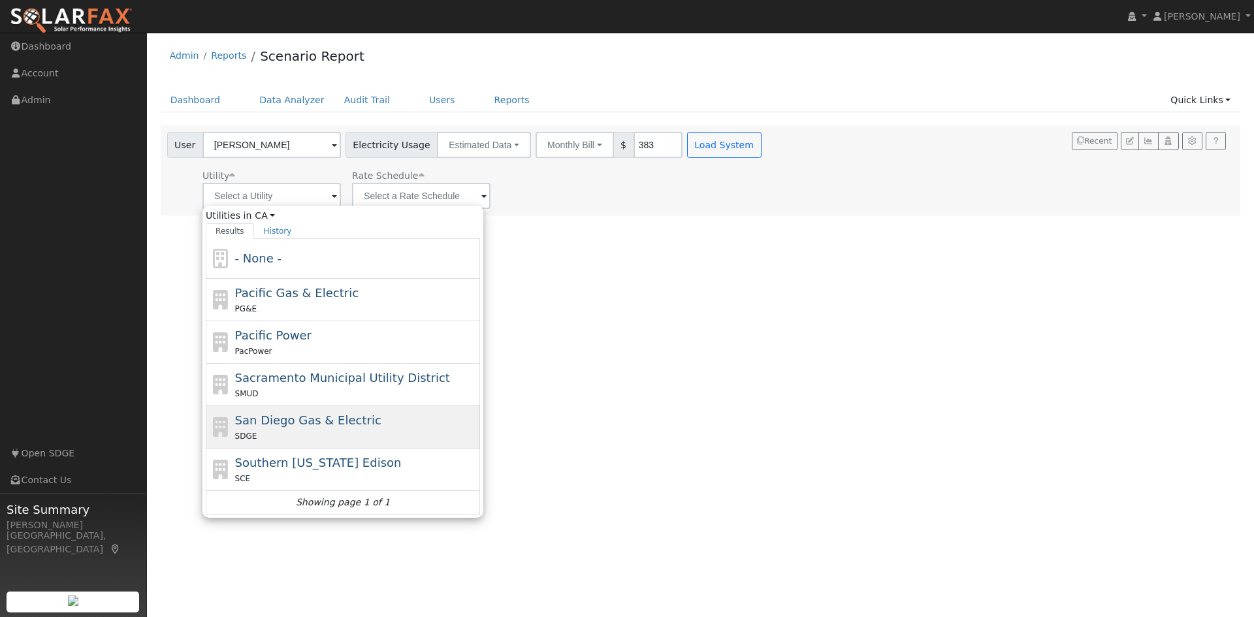
click at [312, 428] on div "San Diego Gas & Electric SDGE" at bounding box center [356, 426] width 242 height 31
type input "San Diego Gas & Electric"
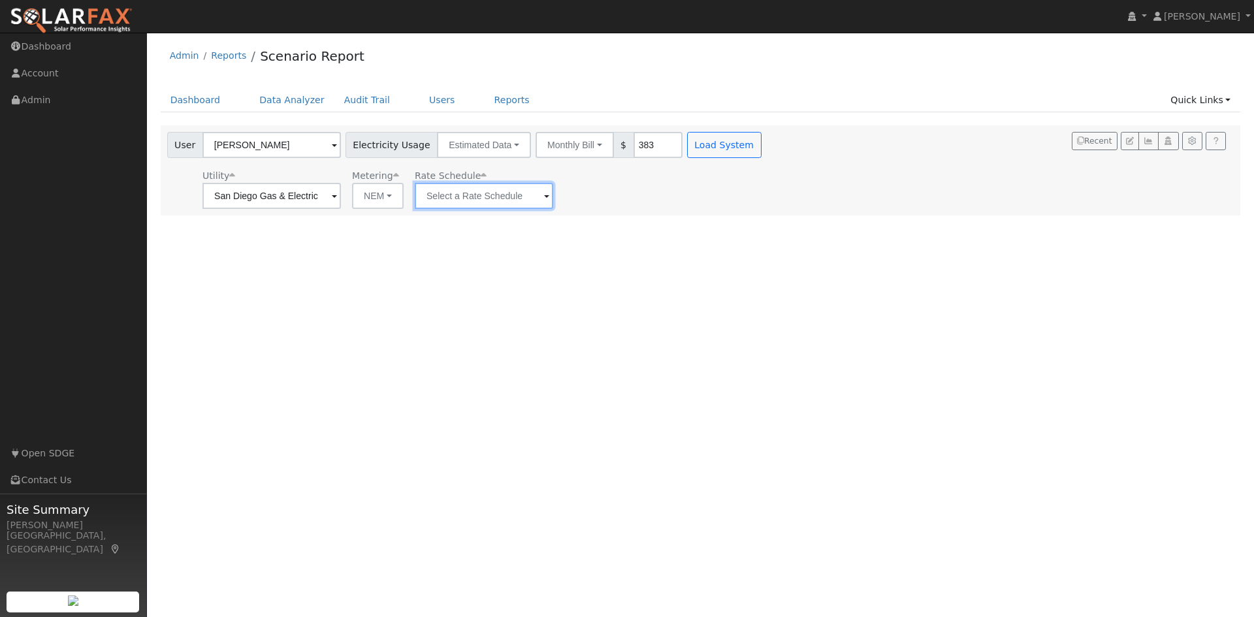
click at [341, 197] on input "text" at bounding box center [271, 196] width 138 height 26
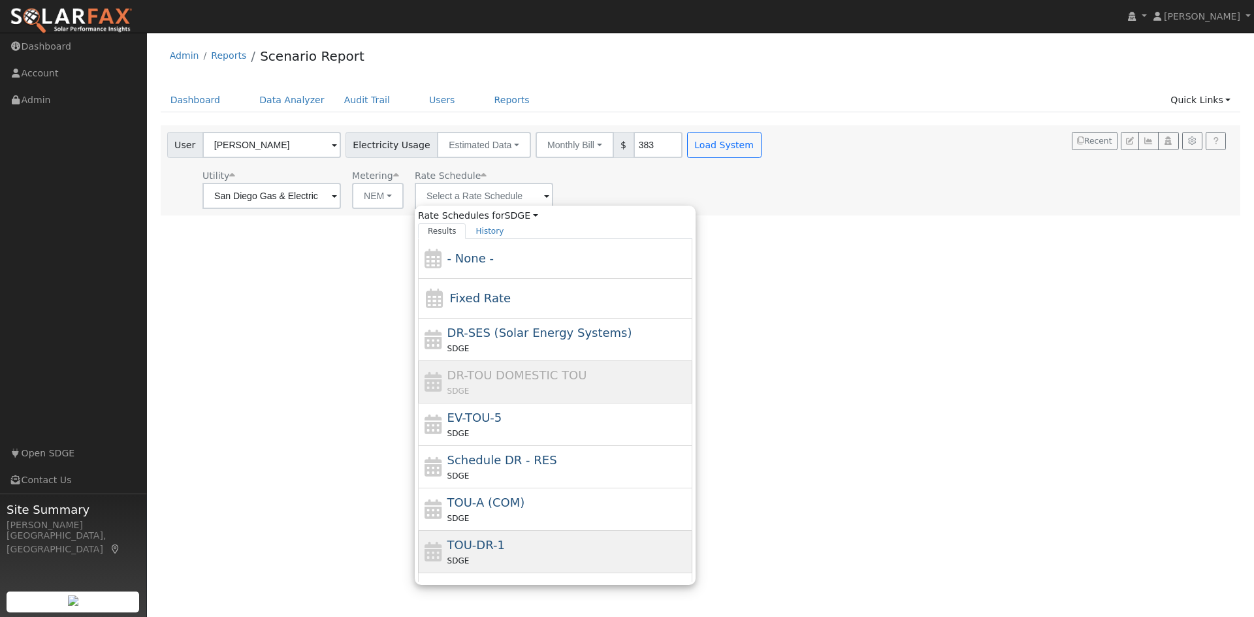
click at [520, 545] on div "TOU-DR-1 SDGE" at bounding box center [568, 551] width 242 height 31
type input "TOU-DR-1"
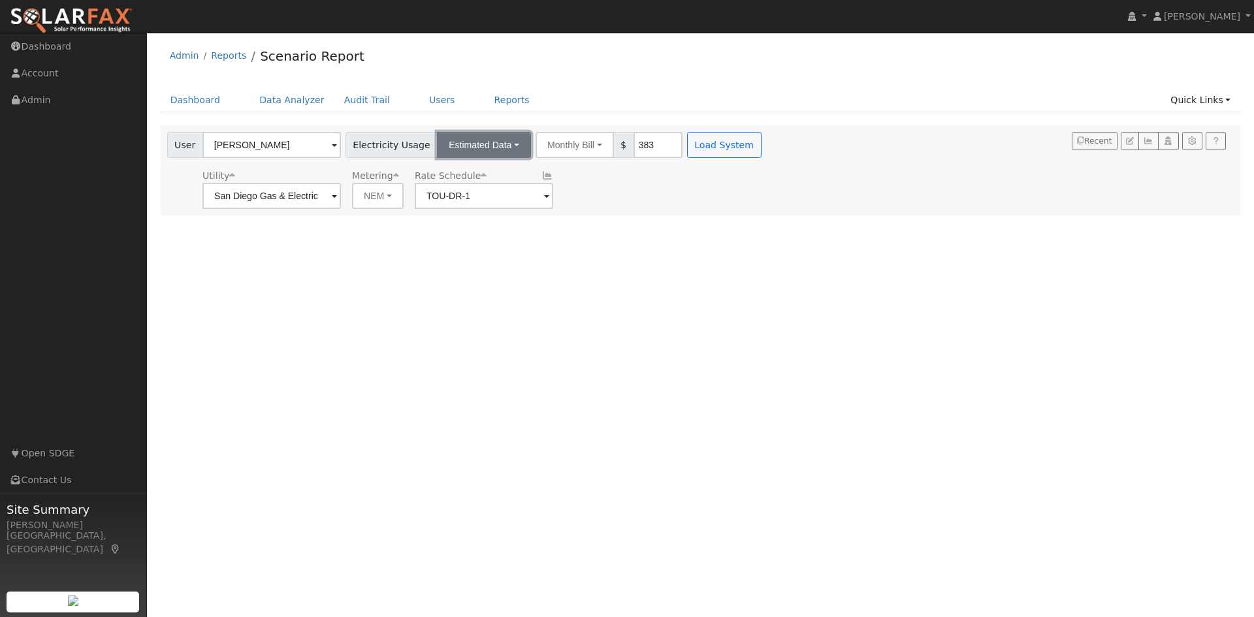
click at [489, 144] on button "Estimated Data" at bounding box center [484, 145] width 94 height 26
click at [470, 215] on link "CSV Data" at bounding box center [484, 211] width 93 height 18
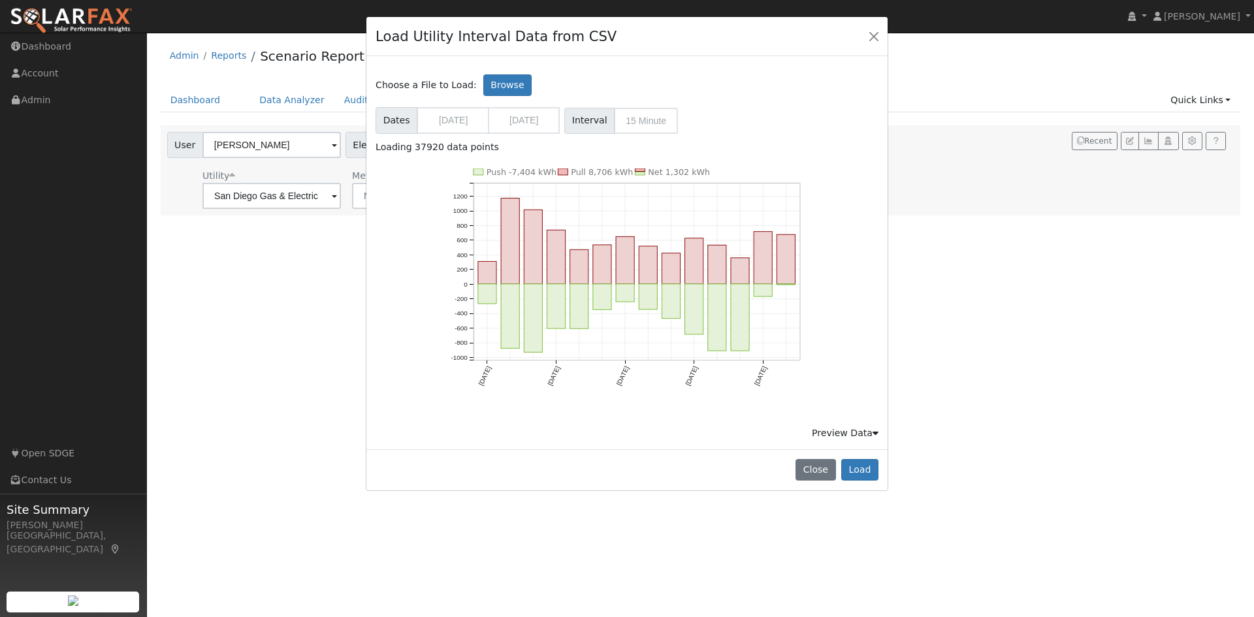
click at [872, 434] on icon at bounding box center [875, 432] width 6 height 9
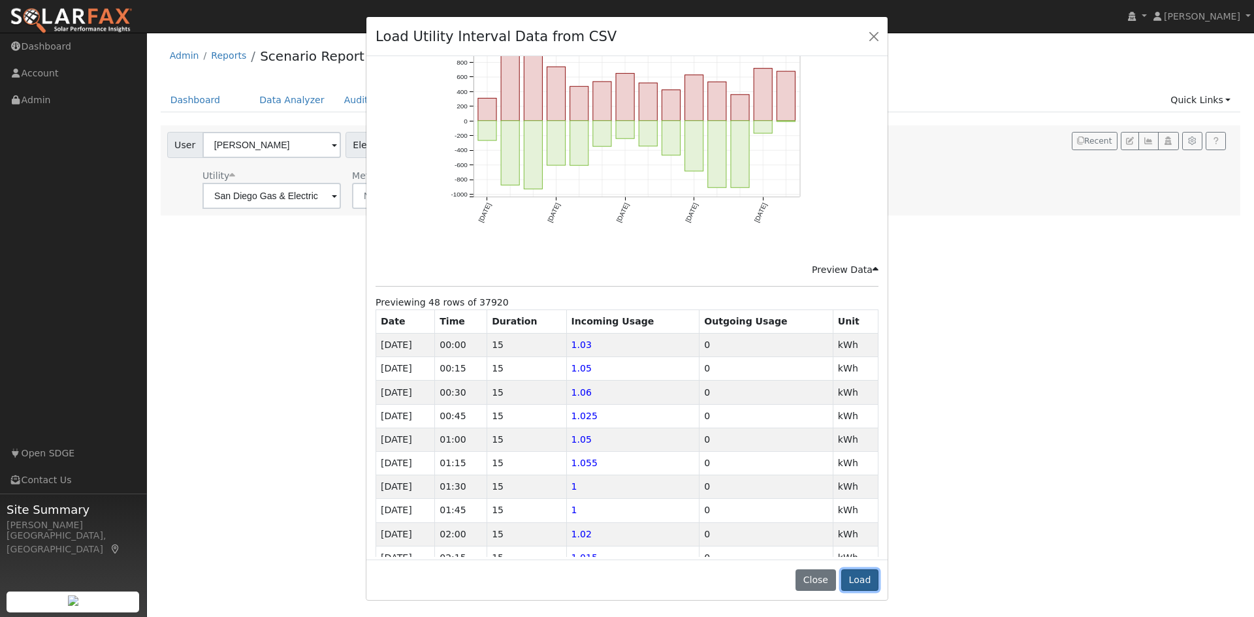
click at [873, 588] on button "Load" at bounding box center [859, 580] width 37 height 22
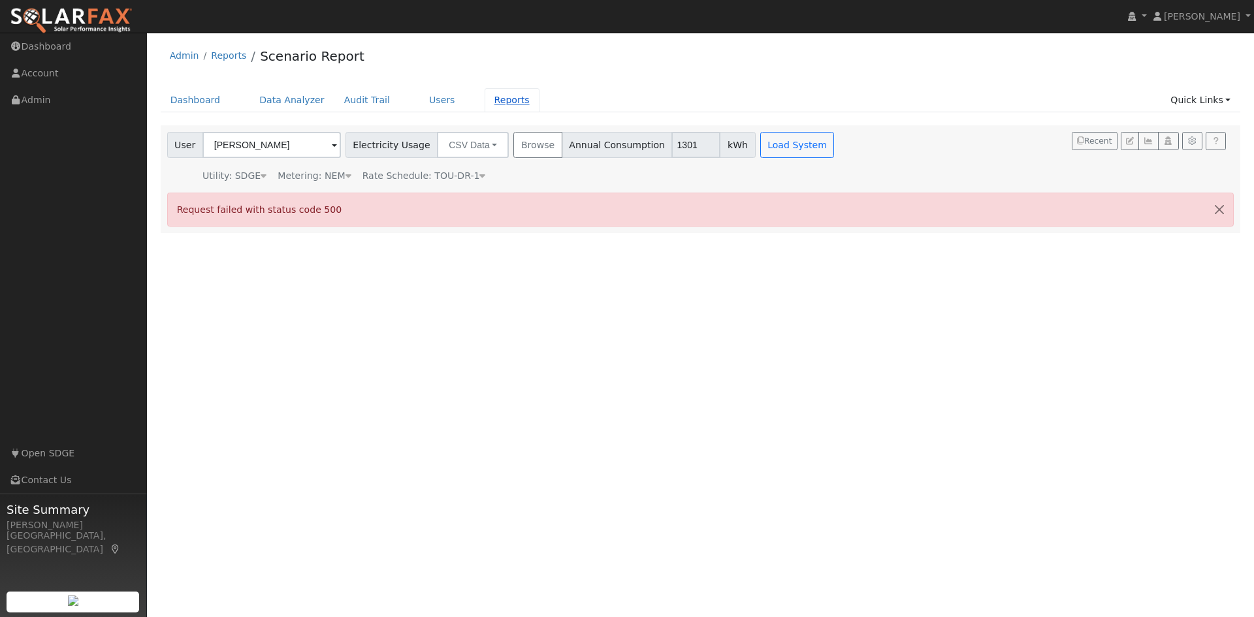
click at [487, 104] on link "Reports" at bounding box center [512, 100] width 55 height 24
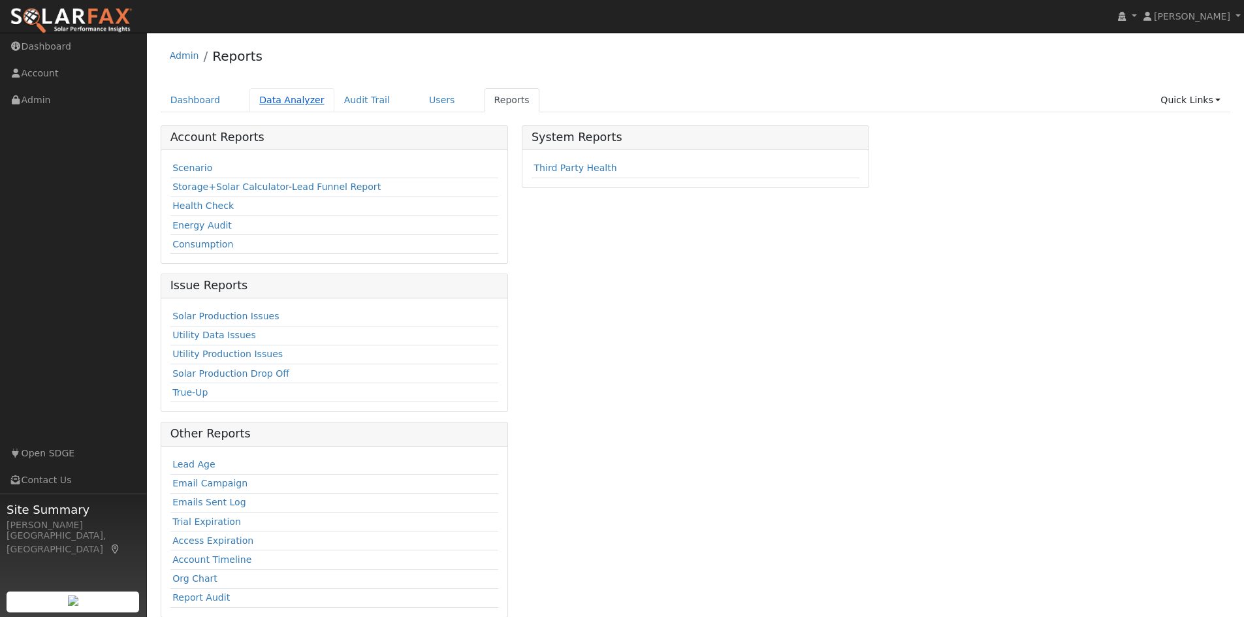
click at [288, 99] on link "Data Analyzer" at bounding box center [291, 100] width 85 height 24
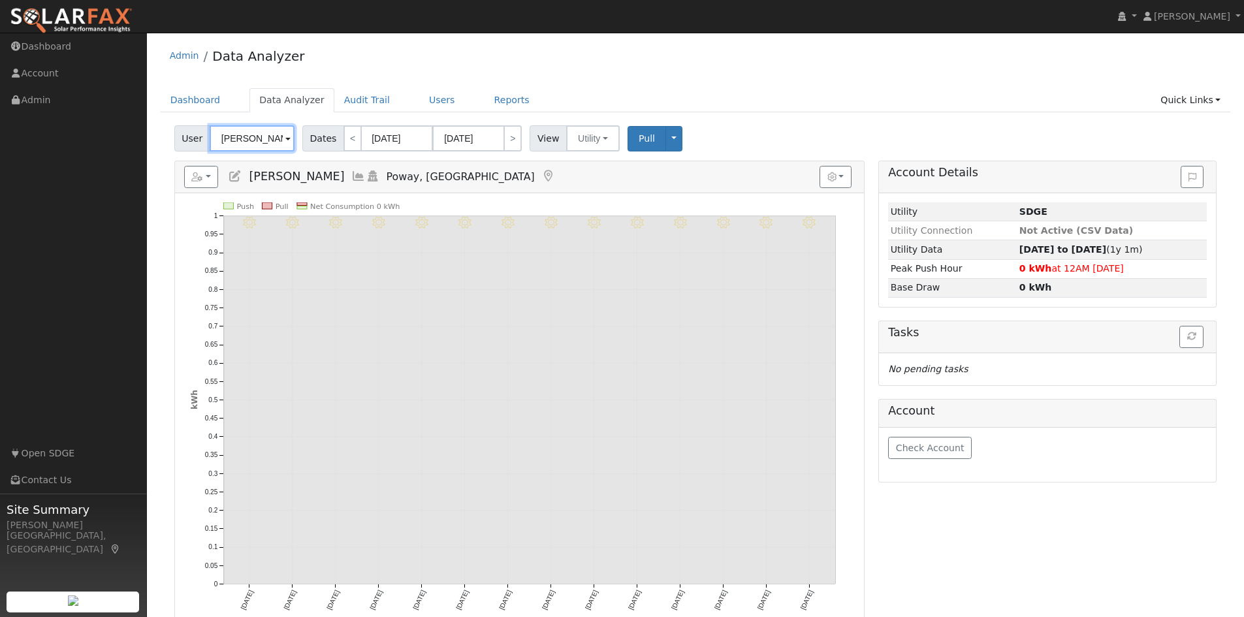
drag, startPoint x: 268, startPoint y: 136, endPoint x: 208, endPoint y: 134, distance: 59.5
click at [210, 134] on input "[PERSON_NAME]" at bounding box center [252, 138] width 85 height 26
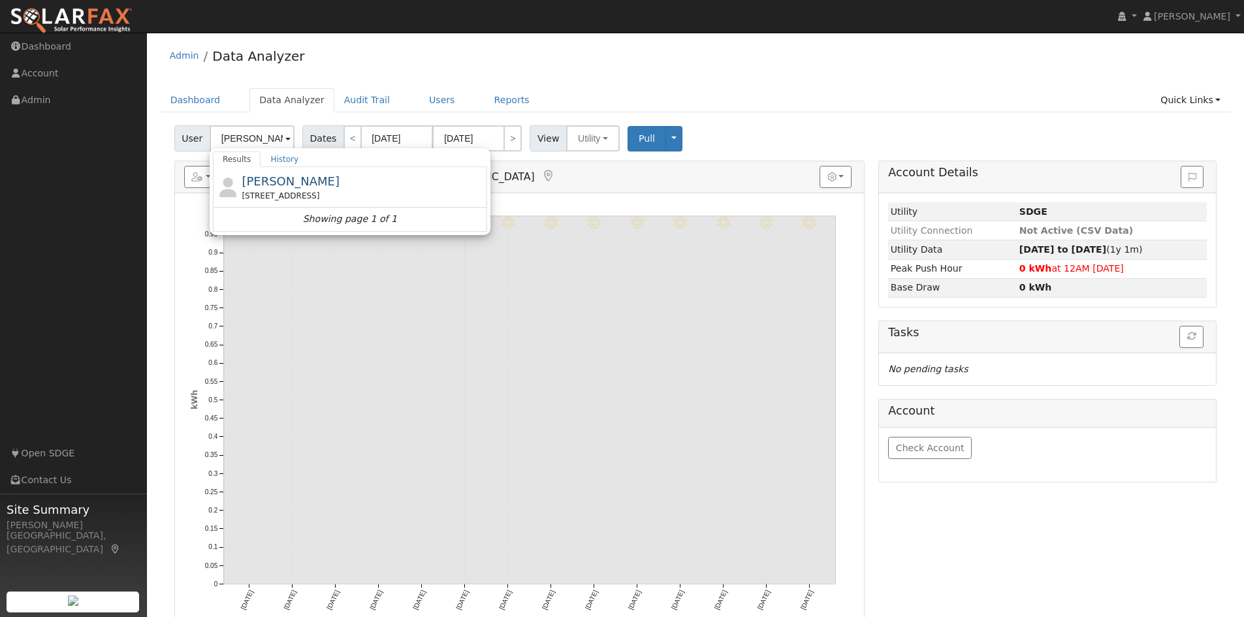
click at [296, 178] on span "[PERSON_NAME]" at bounding box center [291, 181] width 98 height 14
type input "[PERSON_NAME]"
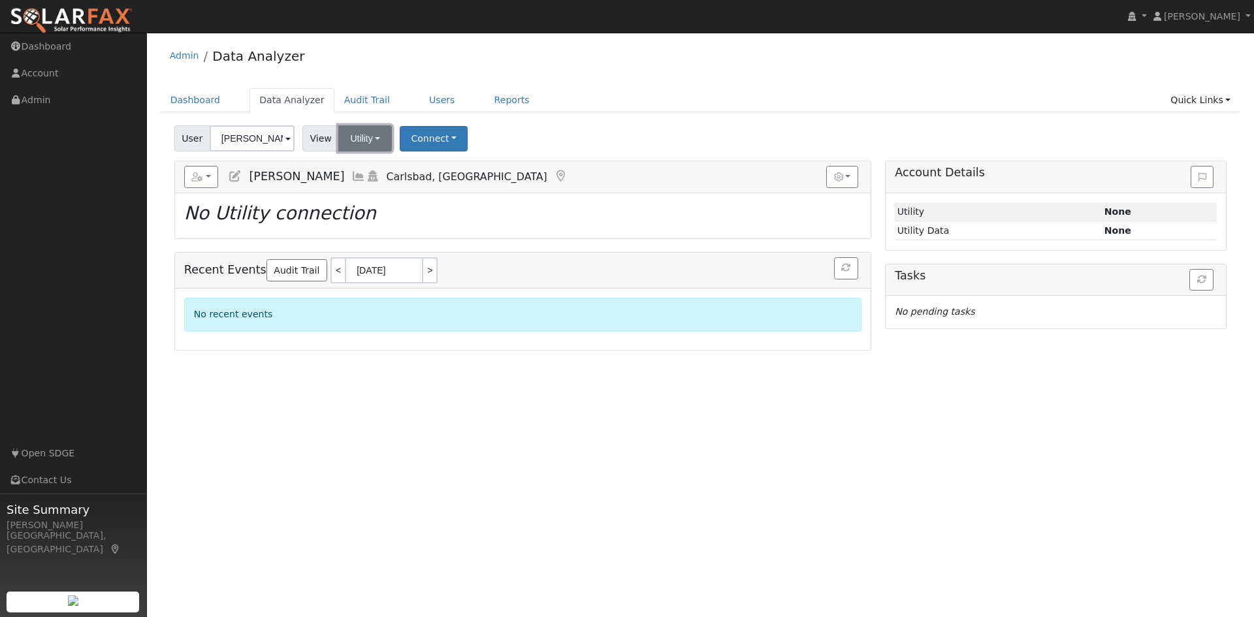
click at [362, 138] on button "Utility" at bounding box center [365, 138] width 54 height 26
click at [442, 138] on button "Connect" at bounding box center [434, 138] width 68 height 25
click at [468, 166] on link "Select a Provider" at bounding box center [452, 167] width 102 height 18
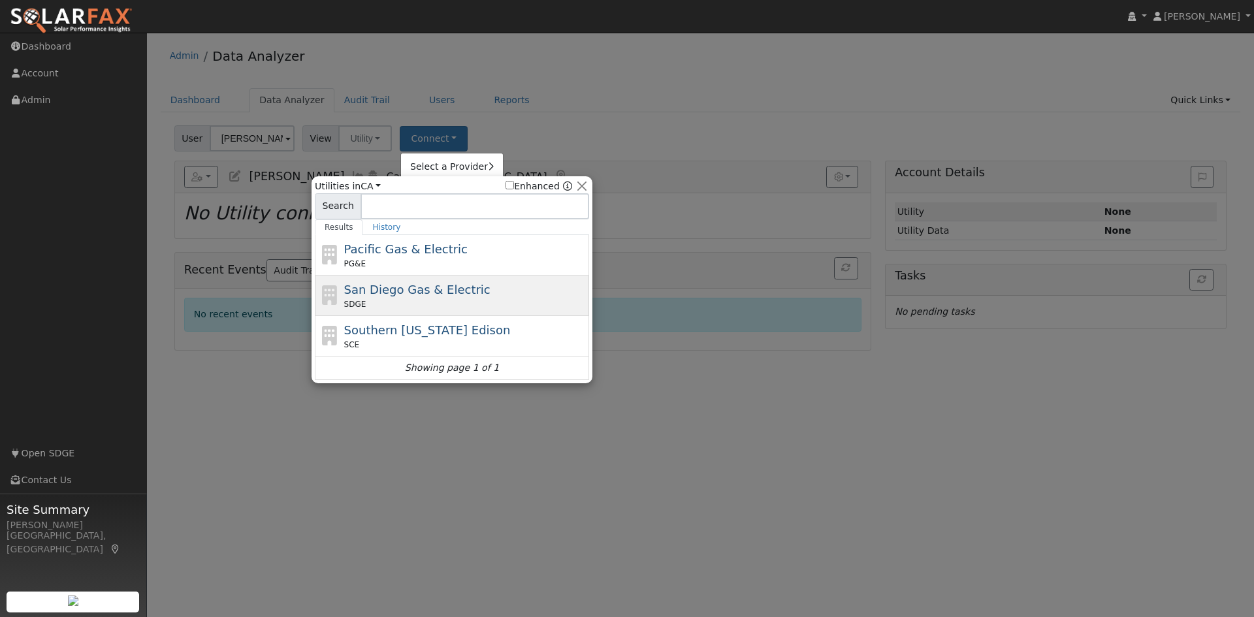
click at [460, 286] on span "San Diego Gas & Electric" at bounding box center [417, 290] width 146 height 14
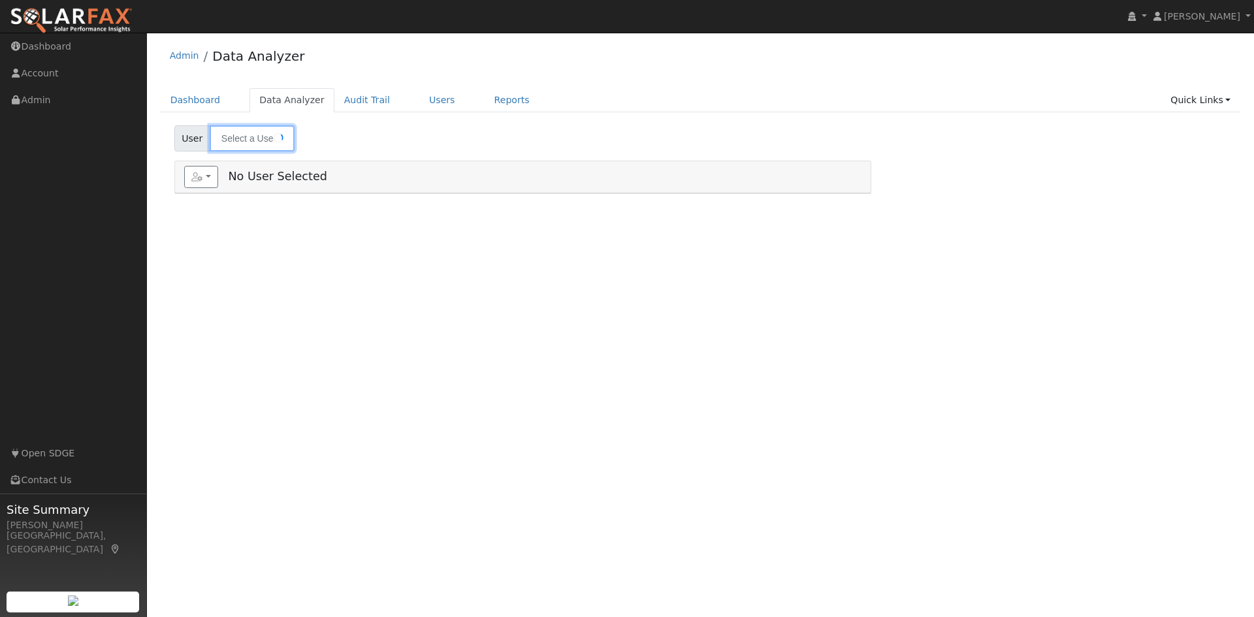
type input "[PERSON_NAME]"
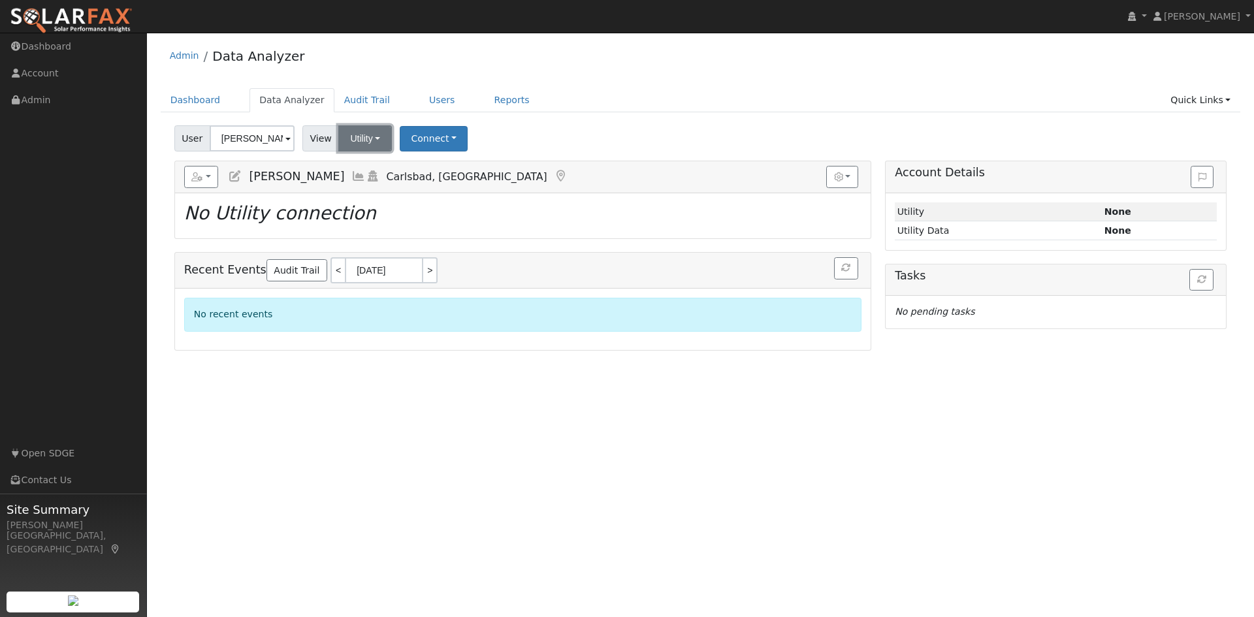
click at [361, 142] on button "Utility" at bounding box center [365, 138] width 54 height 26
drag, startPoint x: 654, startPoint y: 223, endPoint x: 661, endPoint y: 223, distance: 7.2
click at [655, 223] on h2 "No Utility connection" at bounding box center [522, 213] width 677 height 22
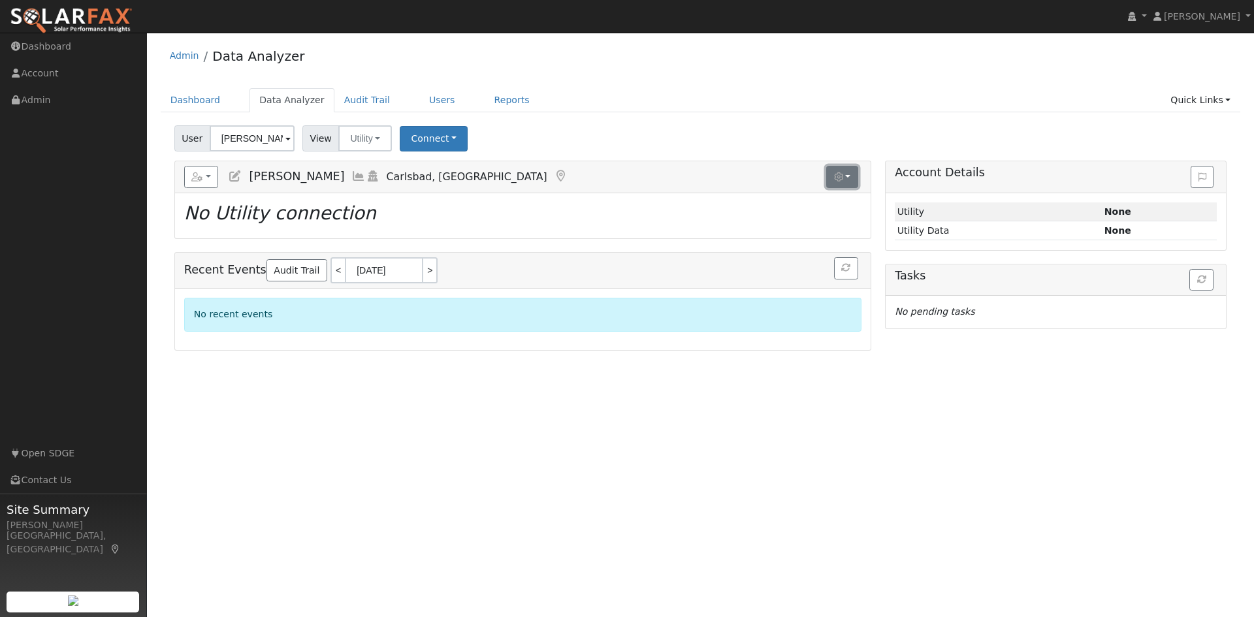
click at [848, 182] on button "button" at bounding box center [842, 177] width 32 height 22
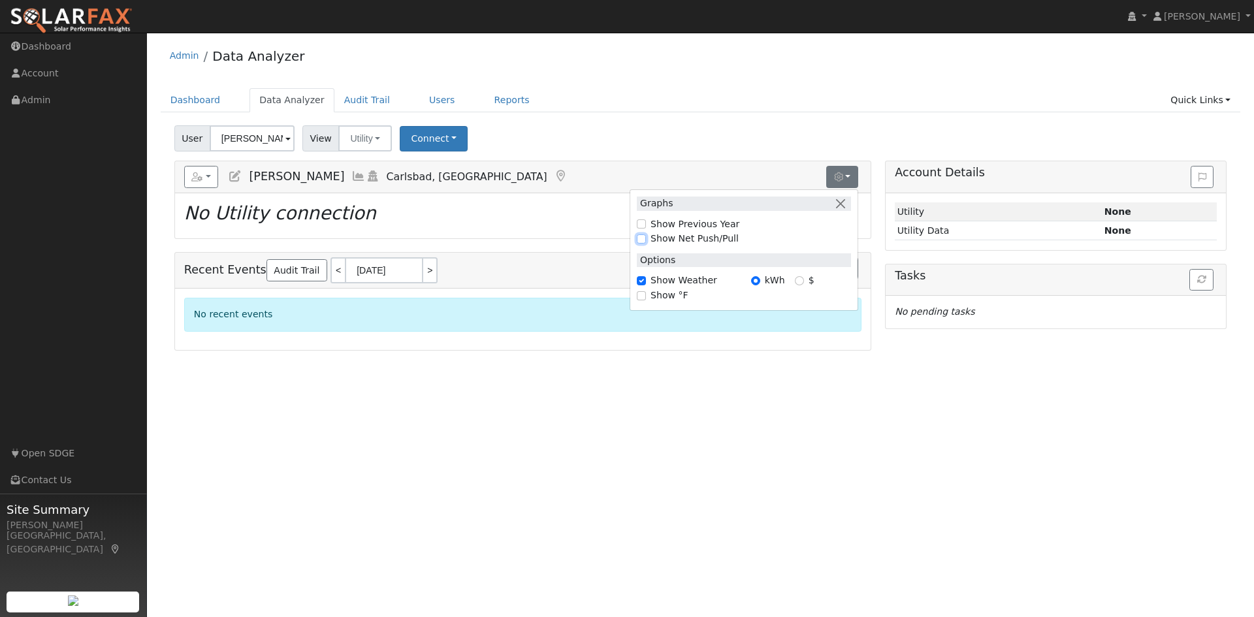
click at [641, 238] on input "Show Net Push/Pull" at bounding box center [641, 238] width 9 height 9
checkbox input "true"
click at [642, 223] on input "Show Previous Year" at bounding box center [641, 223] width 9 height 9
checkbox input "true"
click at [200, 180] on icon "button" at bounding box center [197, 176] width 12 height 9
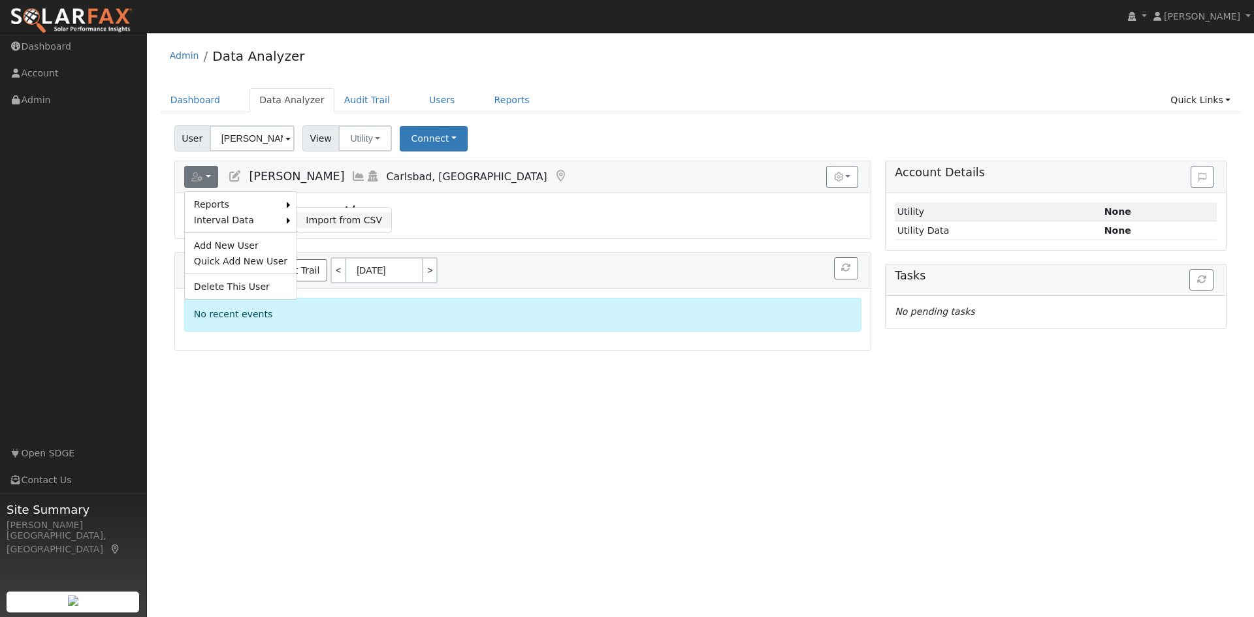
click at [322, 223] on link "Import from CSV" at bounding box center [343, 220] width 95 height 16
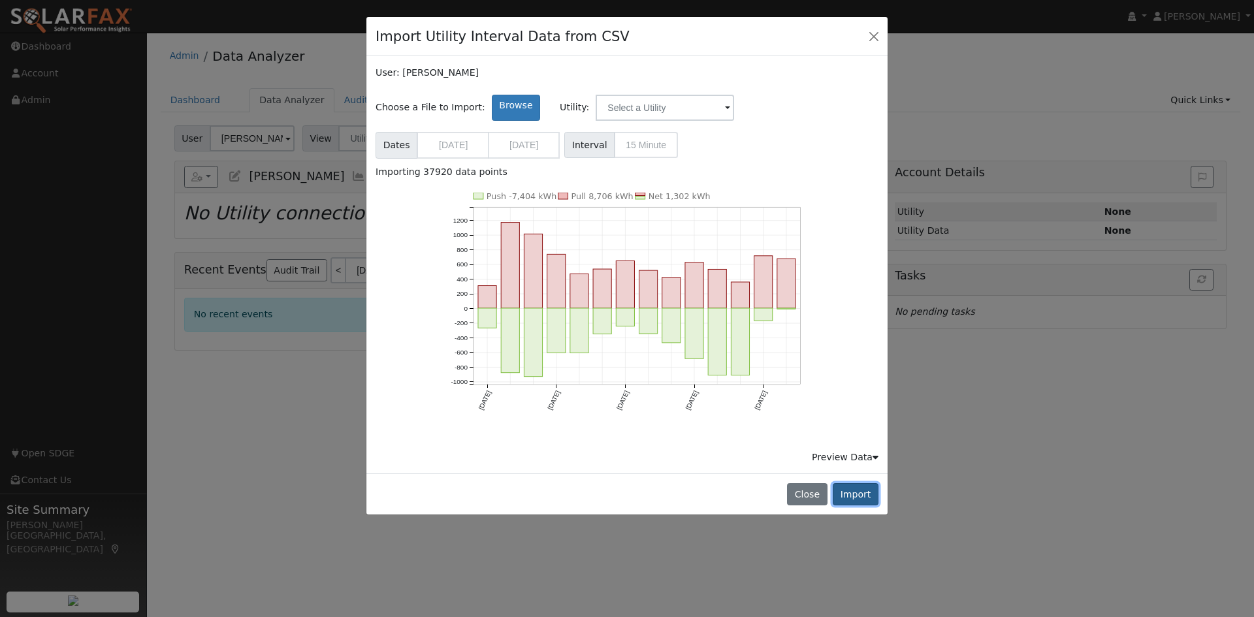
click at [867, 493] on button "Import" at bounding box center [856, 494] width 46 height 22
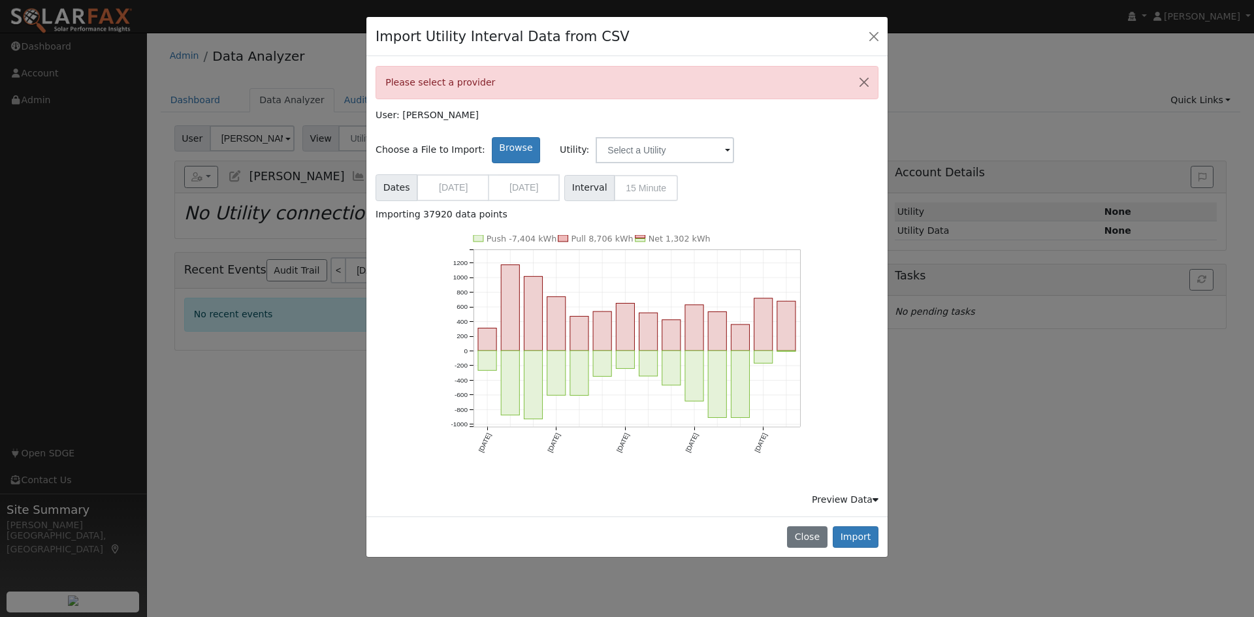
click at [725, 78] on div "Please select a provider" at bounding box center [626, 82] width 503 height 33
click at [631, 151] on input "text" at bounding box center [665, 150] width 138 height 26
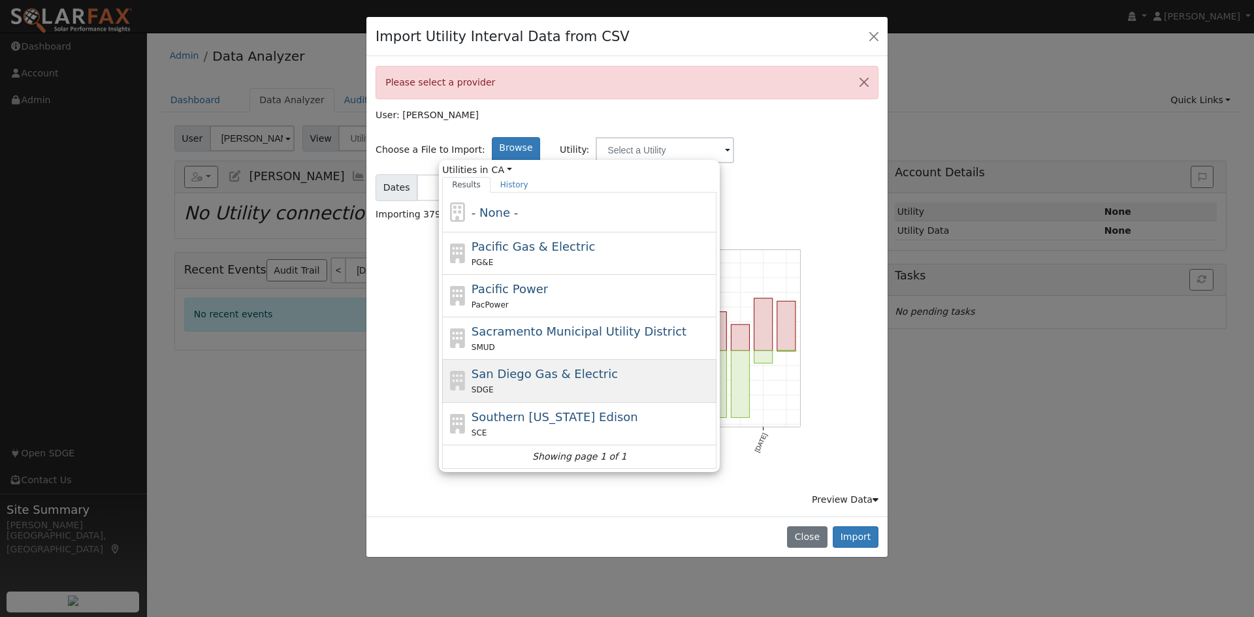
click at [549, 380] on span "San Diego Gas & Electric" at bounding box center [544, 374] width 146 height 14
type input "San Diego Gas & Electric"
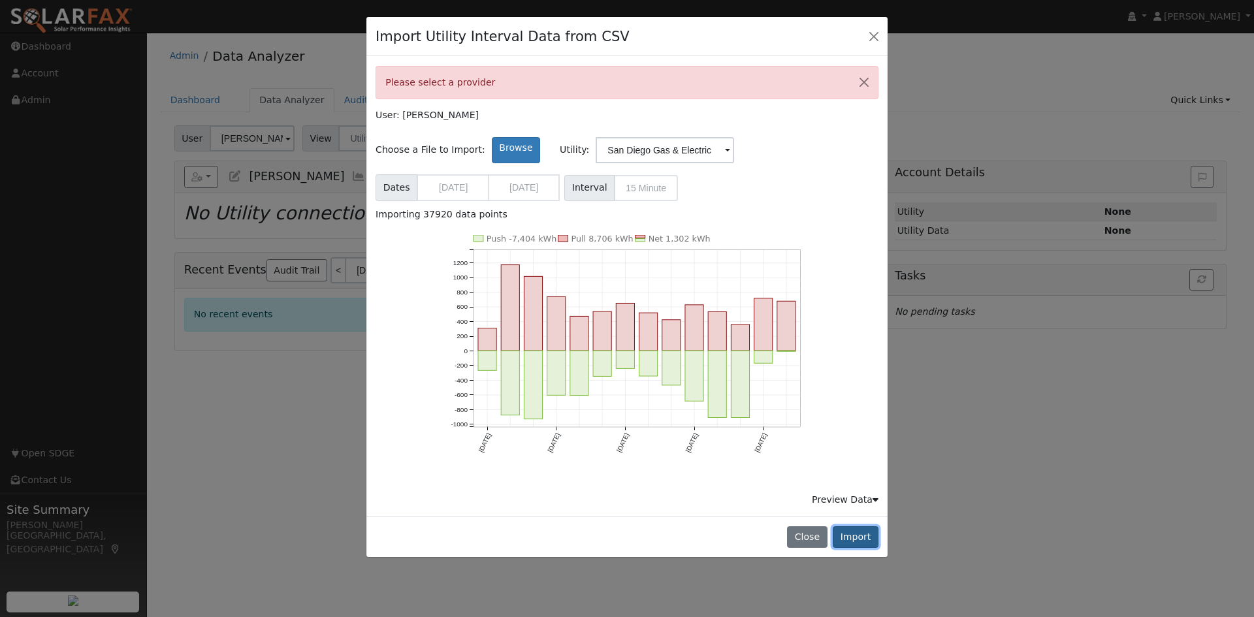
click at [855, 537] on button "Import" at bounding box center [856, 537] width 46 height 22
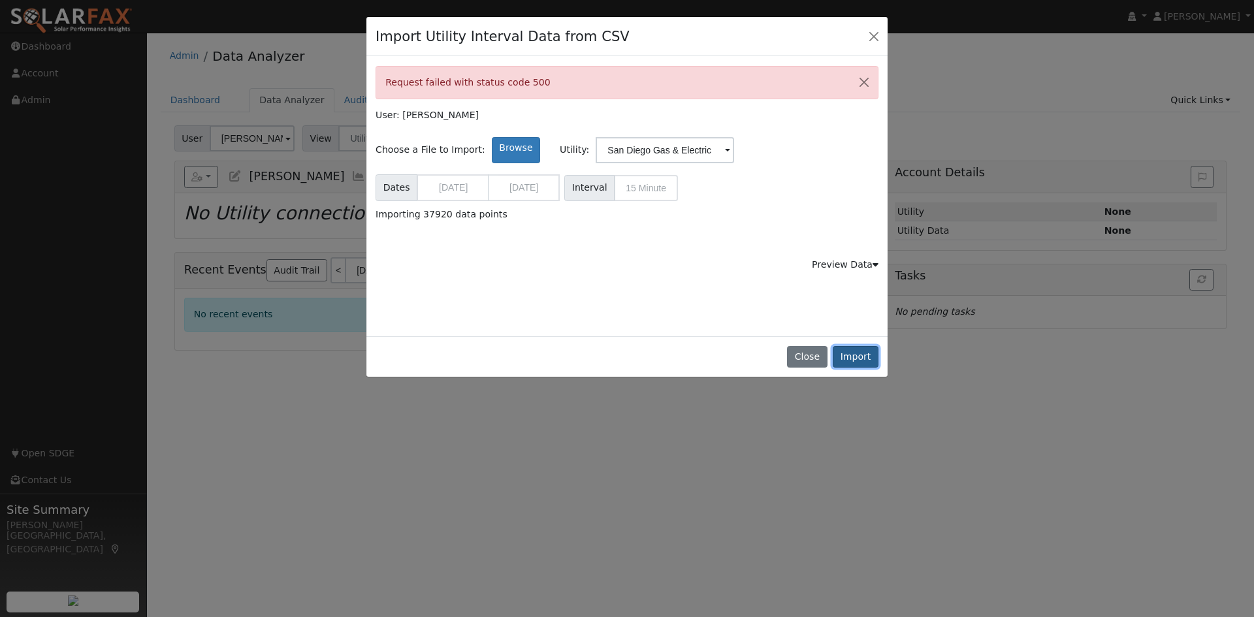
click at [846, 361] on button "Import" at bounding box center [856, 357] width 46 height 22
click at [868, 269] on div "Preview Data" at bounding box center [845, 265] width 67 height 14
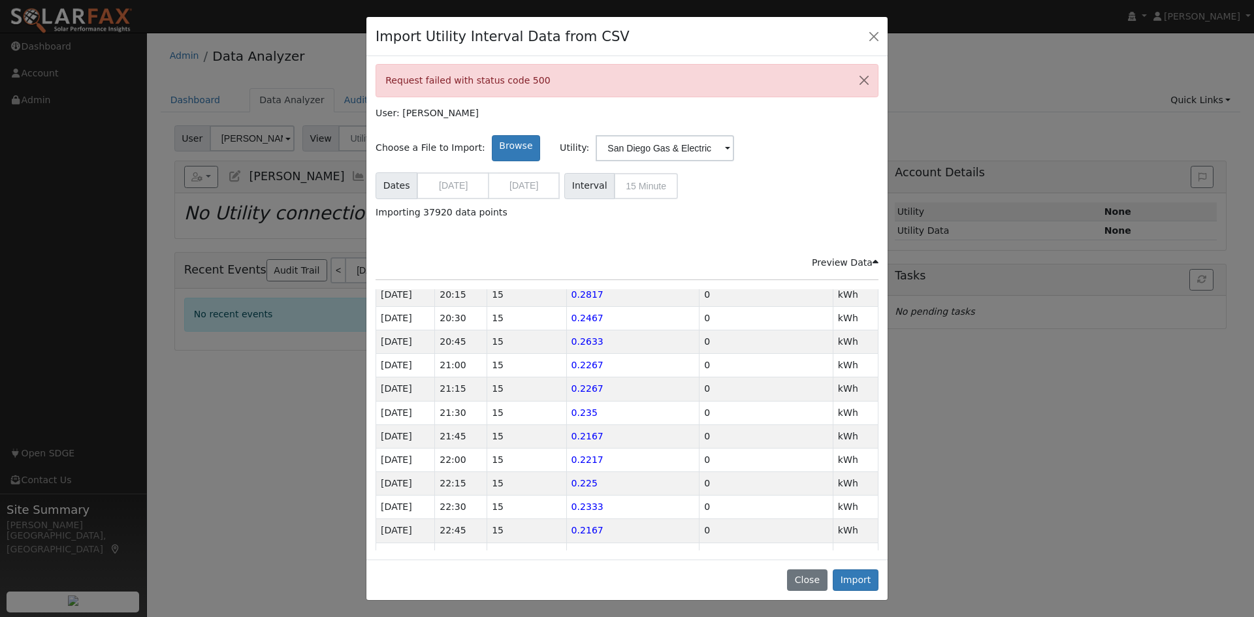
scroll to position [943, 0]
click at [853, 577] on button "Import" at bounding box center [856, 580] width 46 height 22
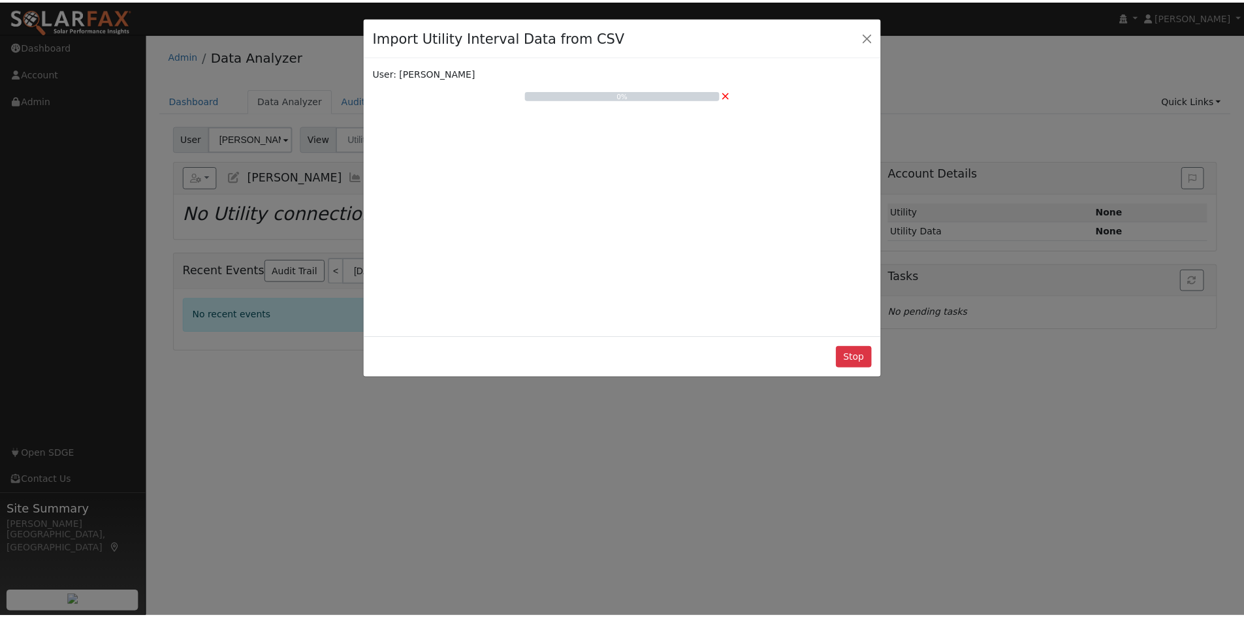
scroll to position [0, 0]
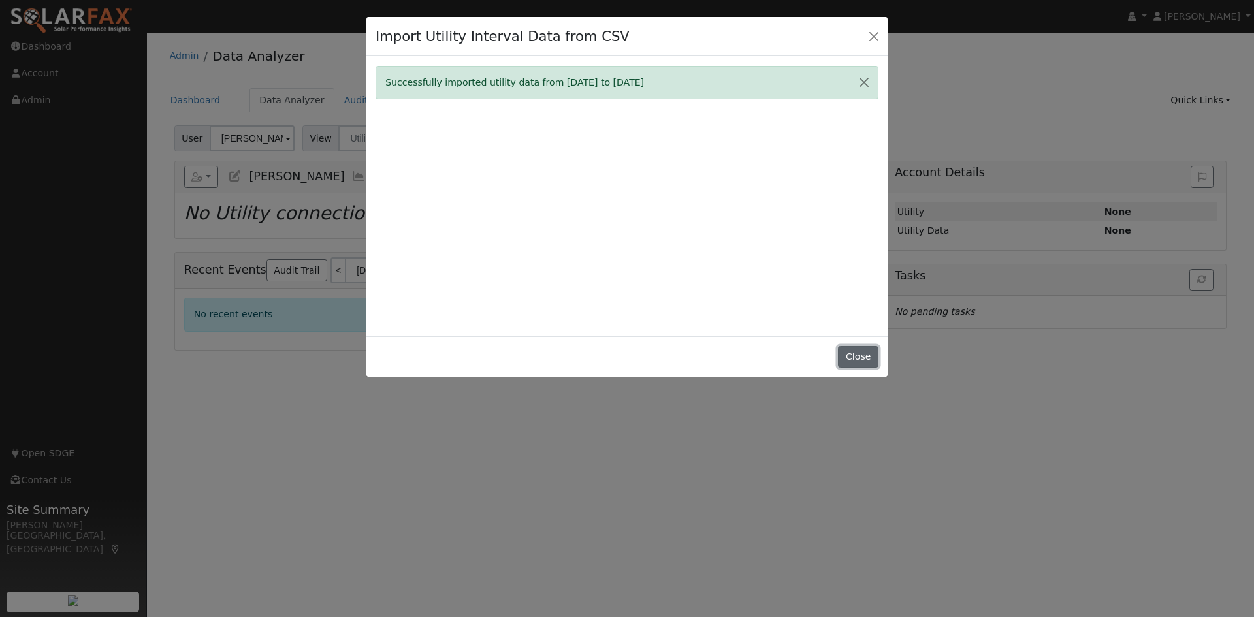
click at [859, 359] on button "Close" at bounding box center [858, 357] width 40 height 22
type input "[DATE]"
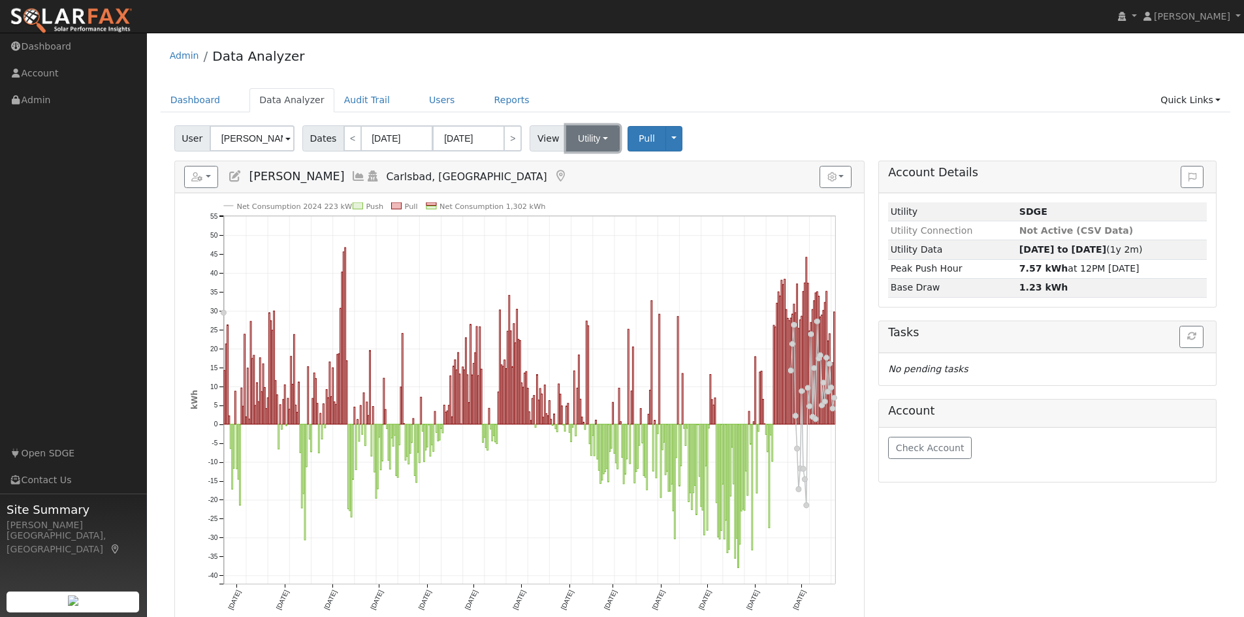
click at [584, 141] on button "Utility" at bounding box center [593, 138] width 54 height 26
click at [835, 179] on icon "button" at bounding box center [831, 176] width 9 height 9
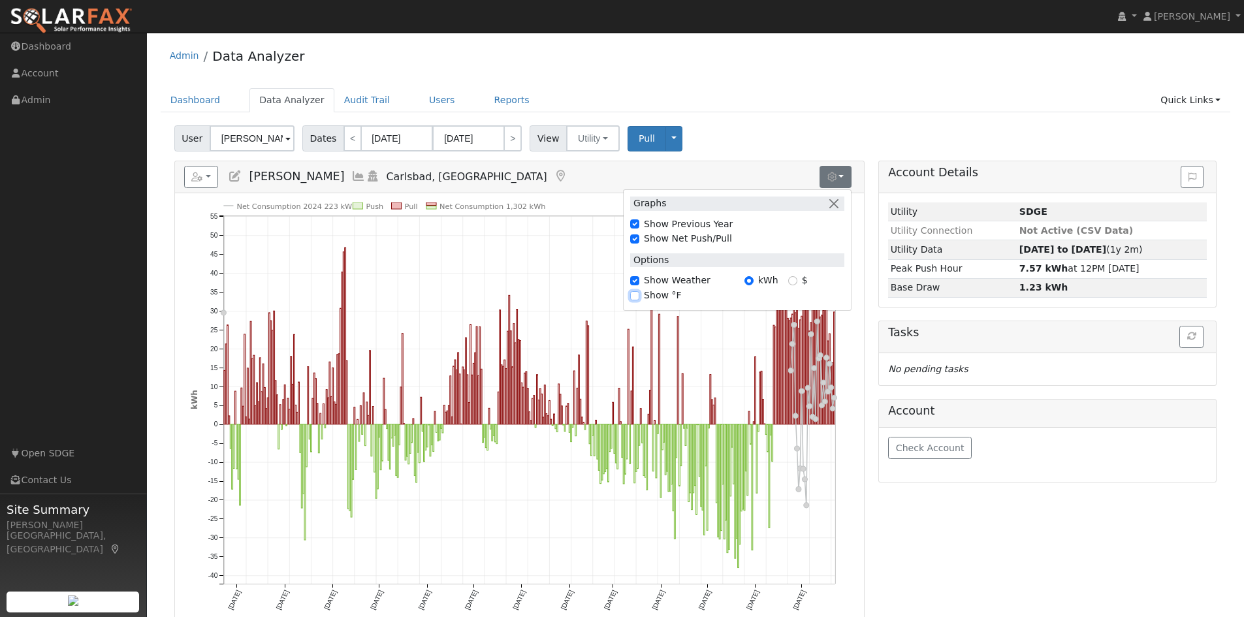
click at [637, 295] on input "Show °F" at bounding box center [634, 295] width 9 height 9
checkbox input "true"
click at [869, 83] on div "Admin Data Analyzer Dashboard Data Analyzer Audit Trail Users Reports Quick Lin…" at bounding box center [695, 387] width 1084 height 696
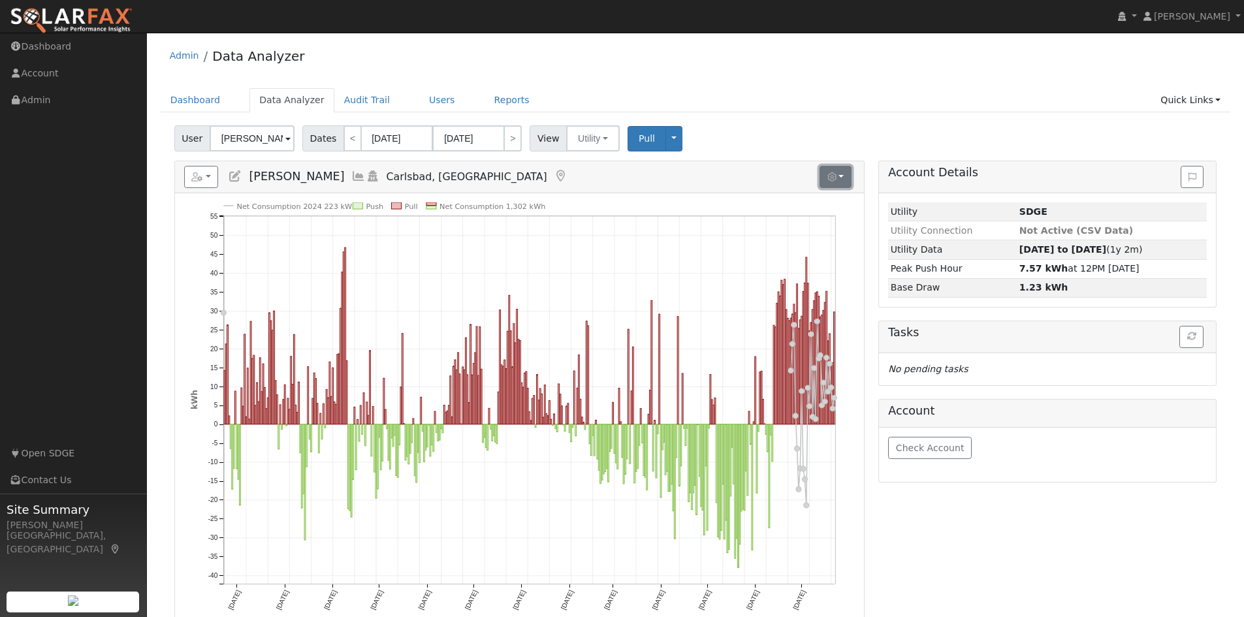
click at [836, 179] on icon "button" at bounding box center [831, 176] width 9 height 9
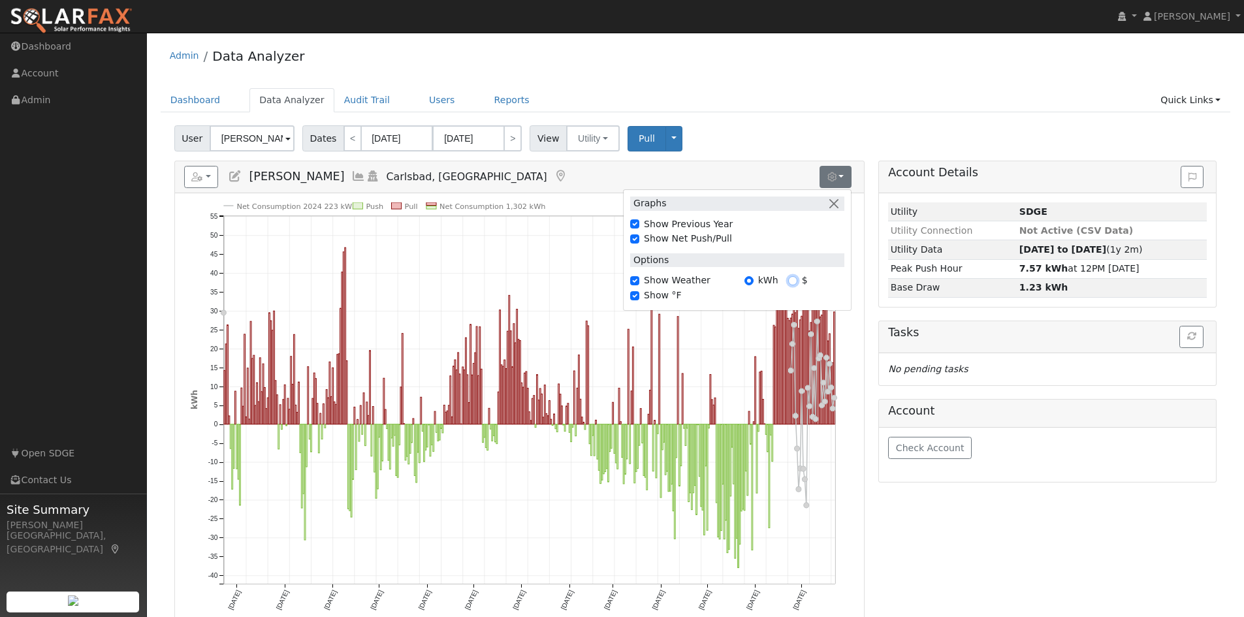
click at [790, 282] on input "$" at bounding box center [792, 280] width 9 height 9
radio input "true"
radio input "false"
click at [816, 69] on div "Admin Data Analyzer" at bounding box center [696, 59] width 1070 height 40
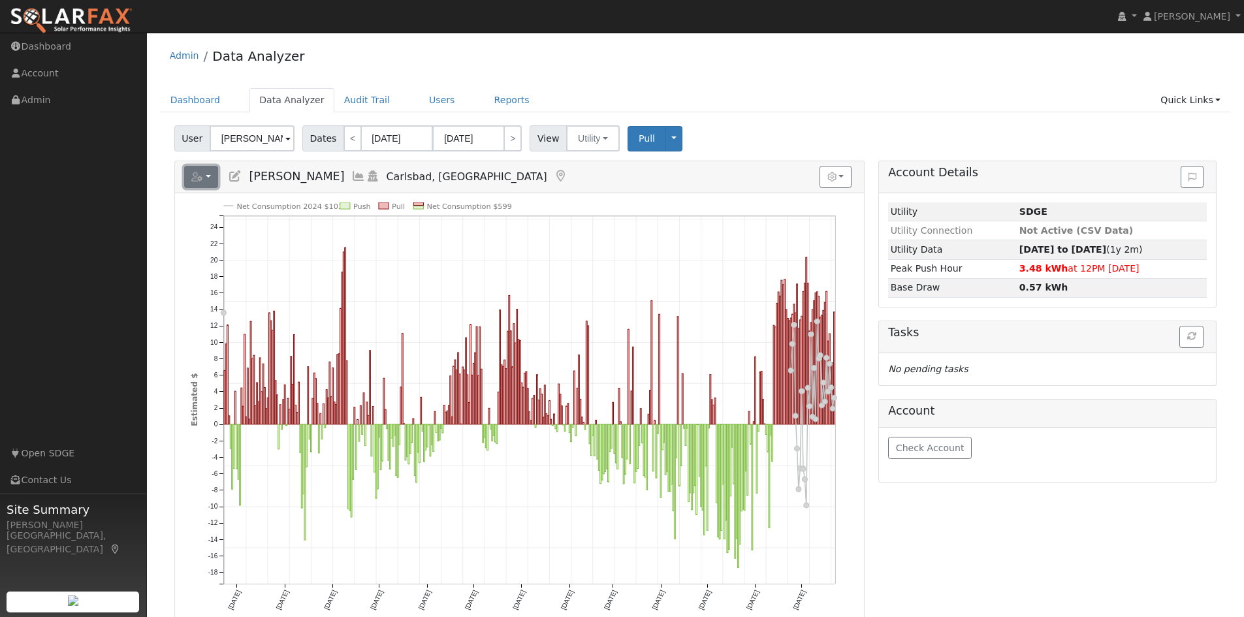
click at [207, 181] on button "button" at bounding box center [201, 177] width 35 height 22
click at [985, 558] on div "Account Details Issue History Date By Flag Comment Type No Issue History Loadin…" at bounding box center [1048, 448] width 352 height 575
click at [951, 516] on div "Account Details Issue History Date By Flag Comment Type No Issue History Loadin…" at bounding box center [1048, 448] width 352 height 575
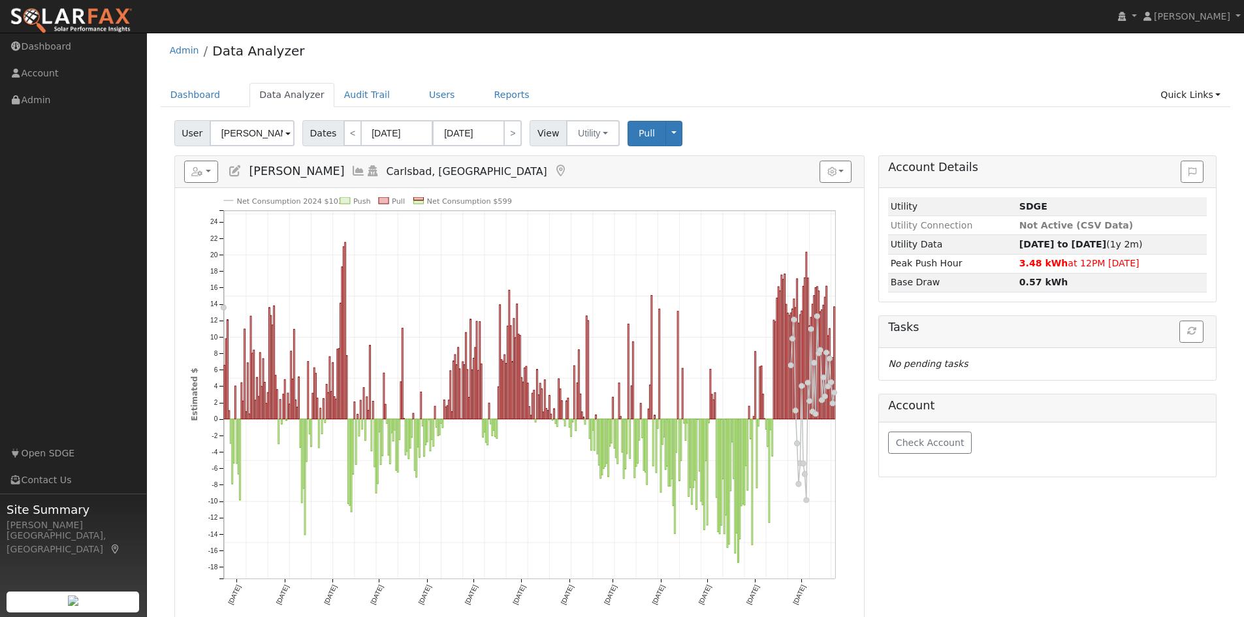
scroll to position [7, 0]
click at [68, 222] on ul "Navigation Dashboard Account Admin Links Open SDGE Contact Us" at bounding box center [73, 341] width 147 height 617
click at [639, 136] on span "Pull" at bounding box center [647, 131] width 16 height 10
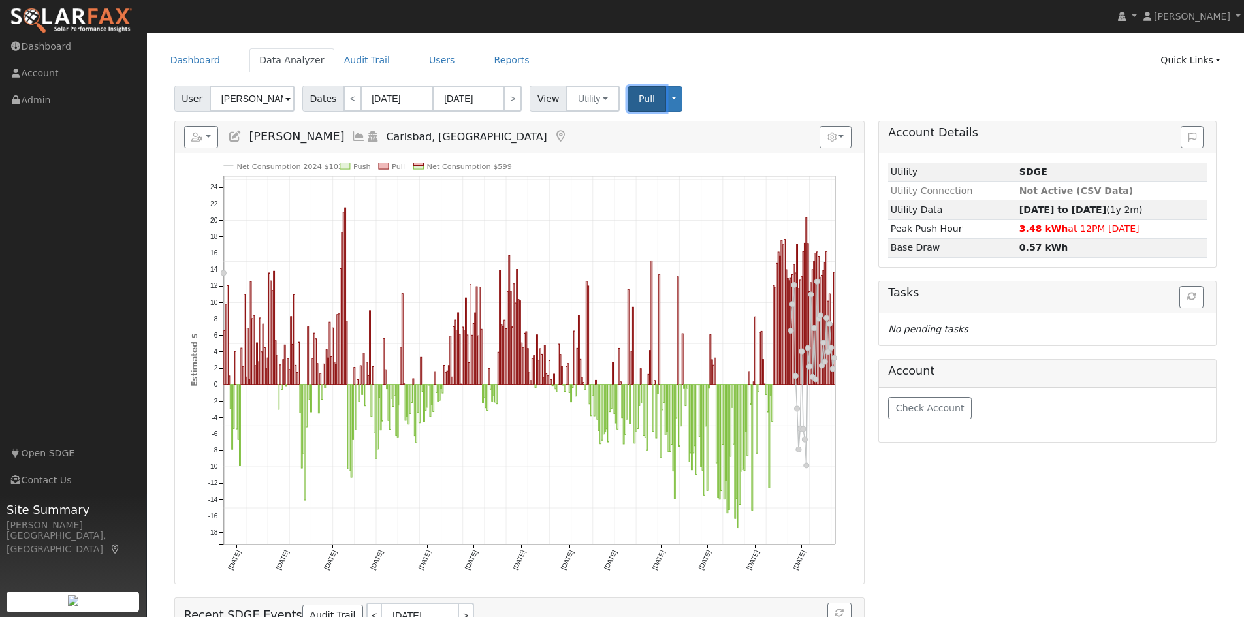
scroll to position [0, 0]
